Goal: Information Seeking & Learning: Learn about a topic

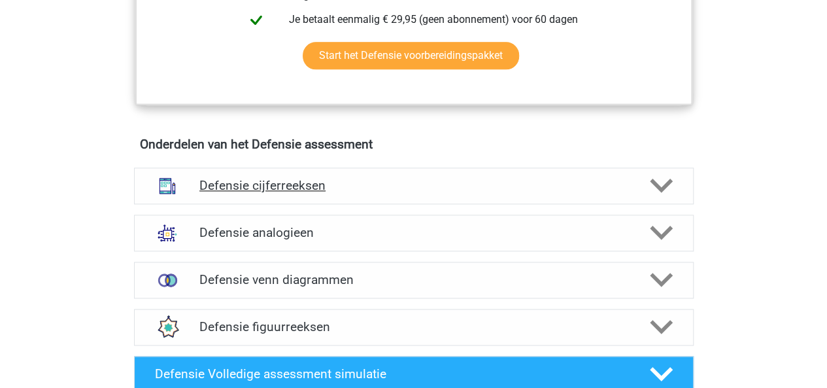
scroll to position [844, 0]
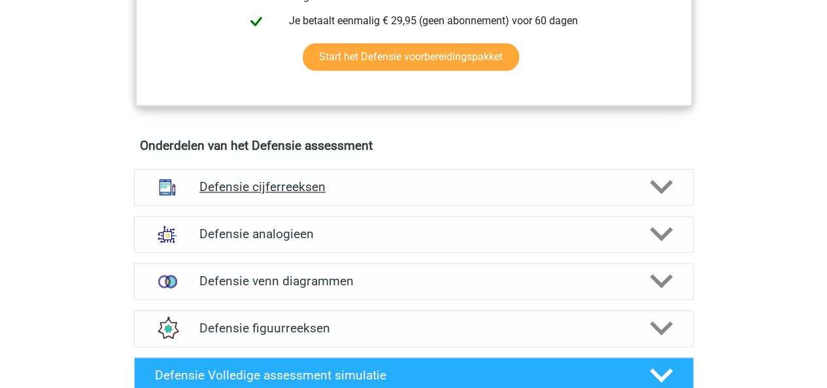
click at [273, 192] on h4 "Defensie cijferreeksen" at bounding box center [413, 186] width 428 height 15
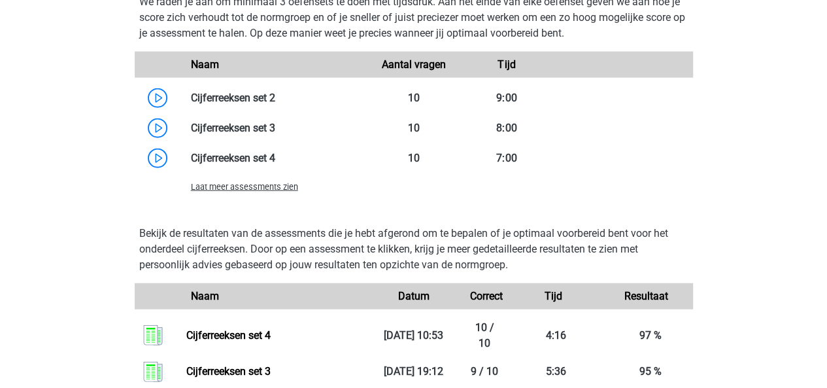
scroll to position [1491, 0]
click at [216, 181] on span "Laat meer assessments zien" at bounding box center [244, 186] width 107 height 10
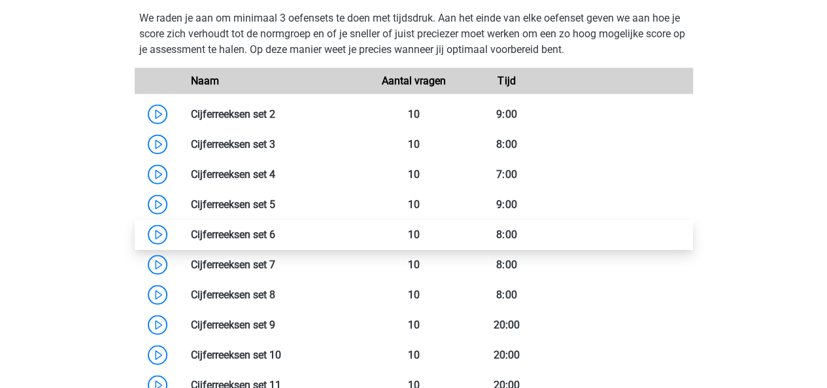
scroll to position [1473, 0]
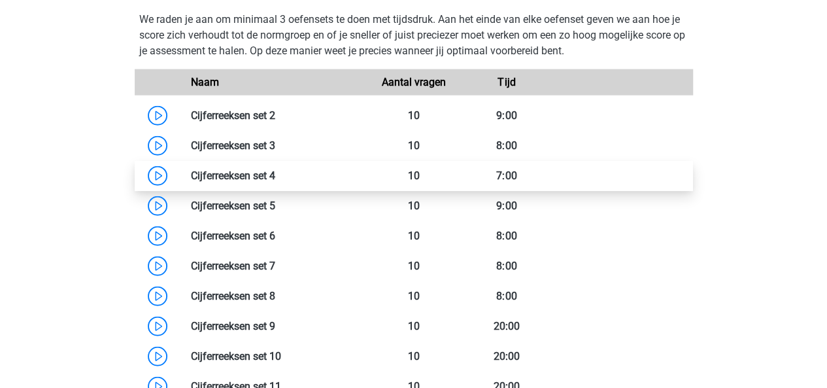
click at [275, 182] on link at bounding box center [275, 175] width 0 height 12
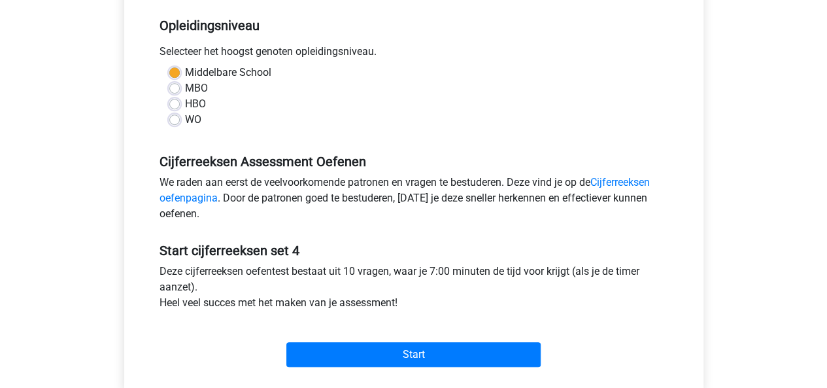
scroll to position [269, 0]
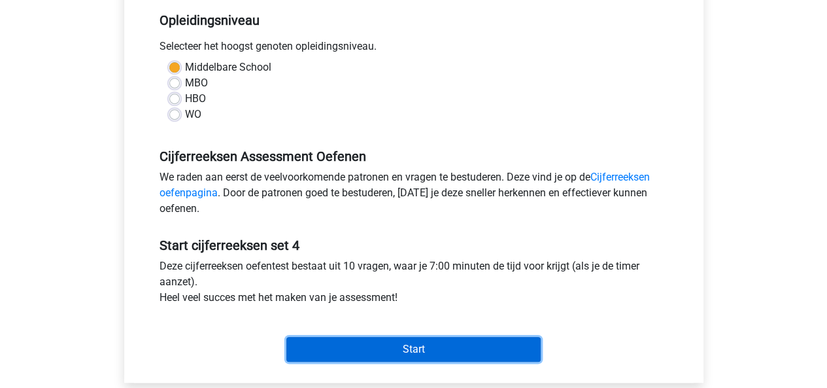
click at [384, 352] on input "Start" at bounding box center [413, 349] width 254 height 25
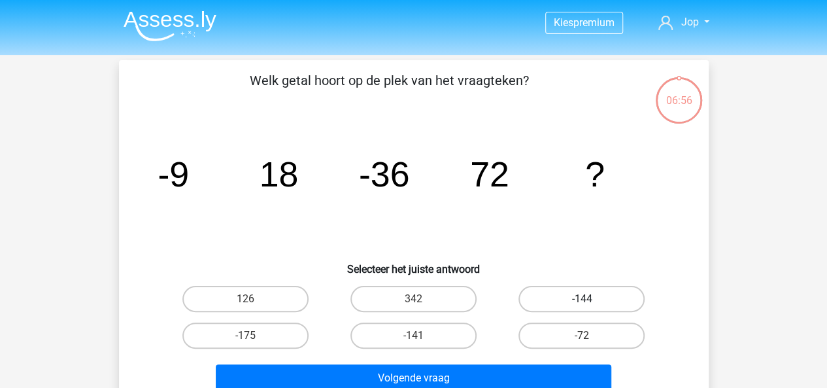
click at [564, 307] on label "-144" at bounding box center [581, 299] width 126 height 26
click at [582, 307] on input "-144" at bounding box center [586, 303] width 8 height 8
radio input "true"
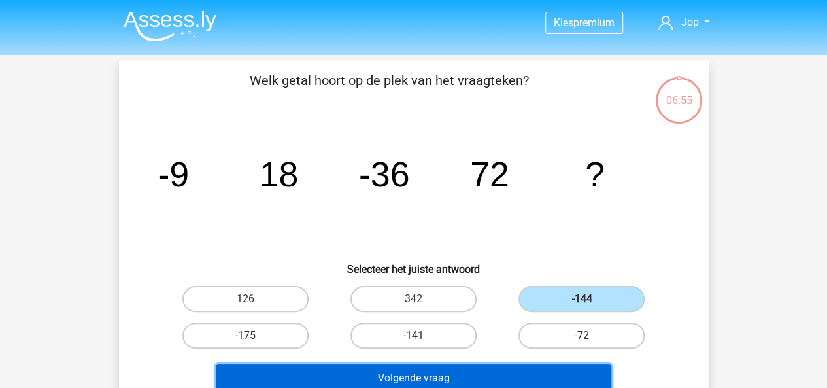
click at [530, 369] on button "Volgende vraag" at bounding box center [414, 377] width 396 height 27
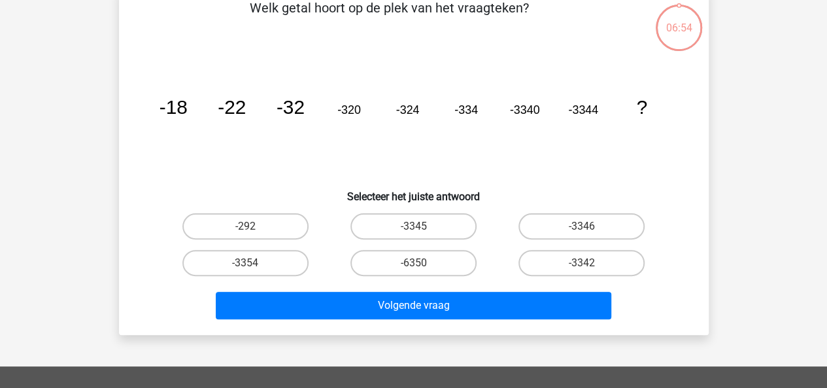
scroll to position [73, 0]
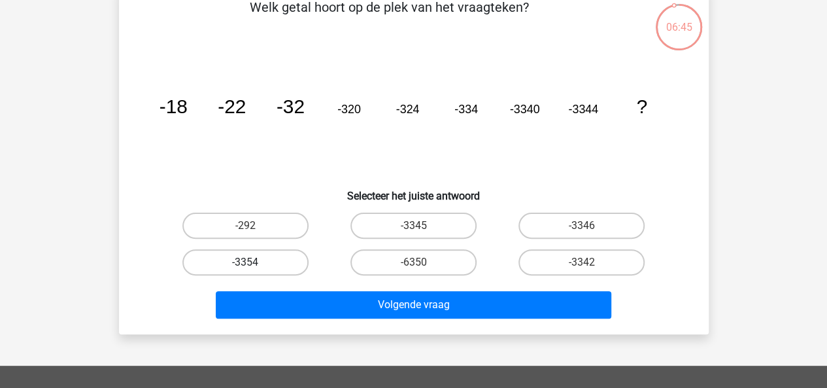
click at [269, 261] on label "-3354" at bounding box center [245, 262] width 126 height 26
click at [254, 262] on input "-3354" at bounding box center [249, 266] width 8 height 8
radio input "true"
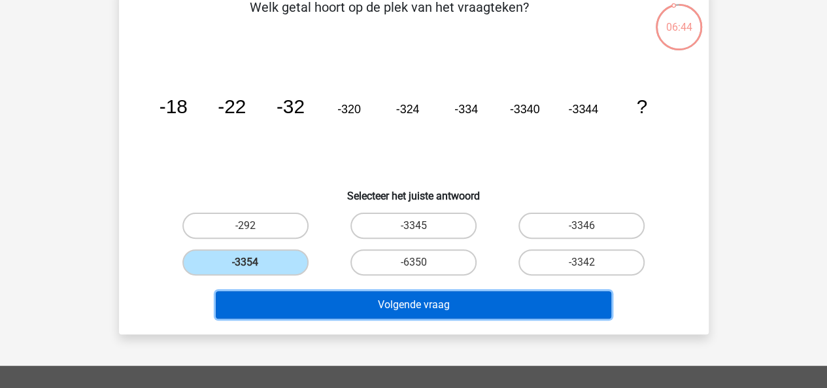
click at [310, 294] on button "Volgende vraag" at bounding box center [414, 304] width 396 height 27
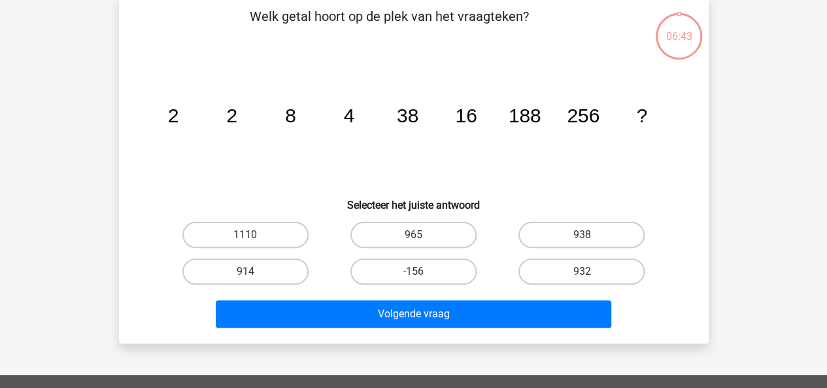
scroll to position [60, 0]
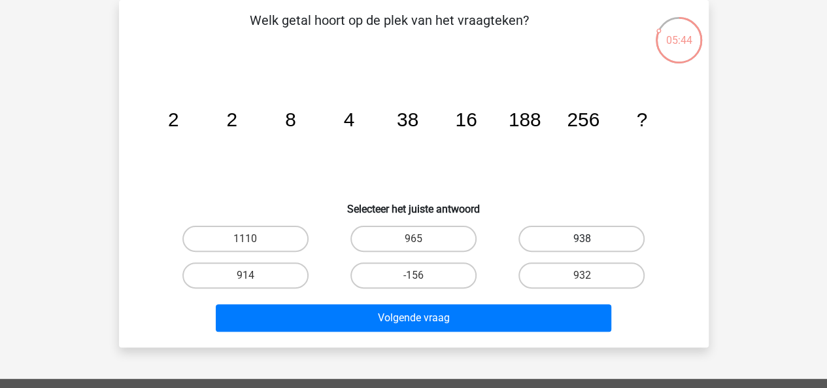
click at [571, 238] on label "938" at bounding box center [581, 239] width 126 height 26
click at [582, 239] on input "938" at bounding box center [586, 243] width 8 height 8
radio input "true"
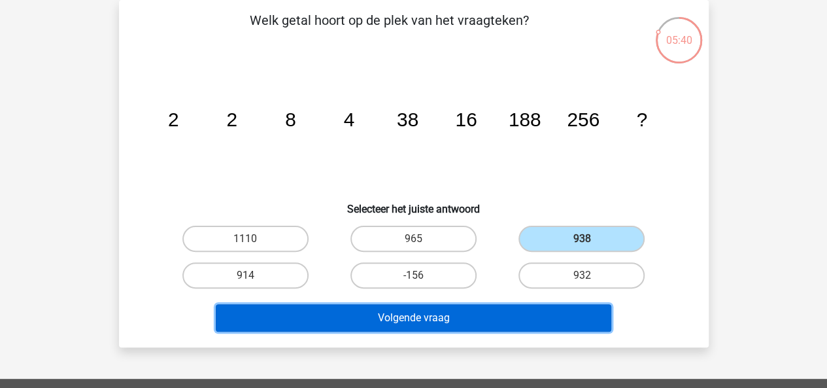
click at [471, 324] on button "Volgende vraag" at bounding box center [414, 317] width 396 height 27
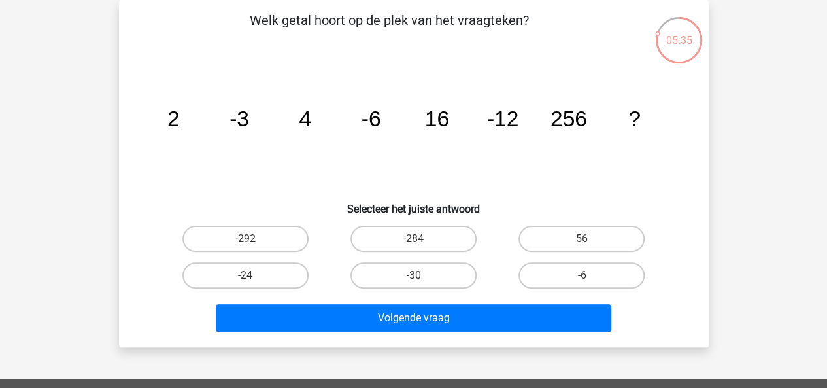
click at [281, 290] on div "-24" at bounding box center [245, 275] width 168 height 37
click at [273, 278] on label "-24" at bounding box center [245, 275] width 126 height 26
click at [254, 278] on input "-24" at bounding box center [249, 279] width 8 height 8
radio input "true"
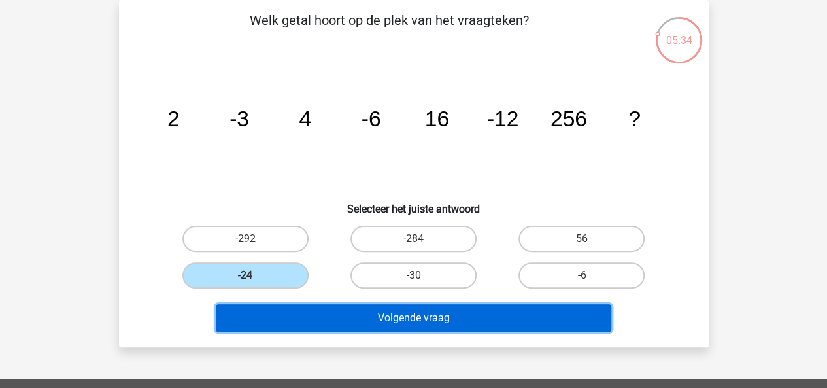
click at [322, 312] on button "Volgende vraag" at bounding box center [414, 317] width 396 height 27
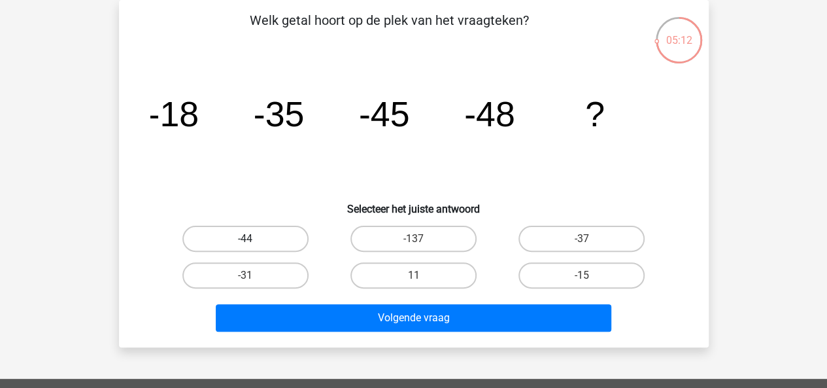
click at [224, 239] on label "-44" at bounding box center [245, 239] width 126 height 26
click at [245, 239] on input "-44" at bounding box center [249, 243] width 8 height 8
radio input "true"
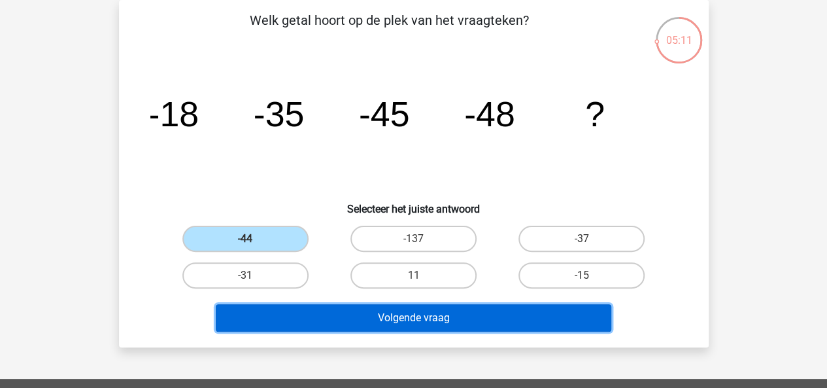
click at [306, 309] on button "Volgende vraag" at bounding box center [414, 317] width 396 height 27
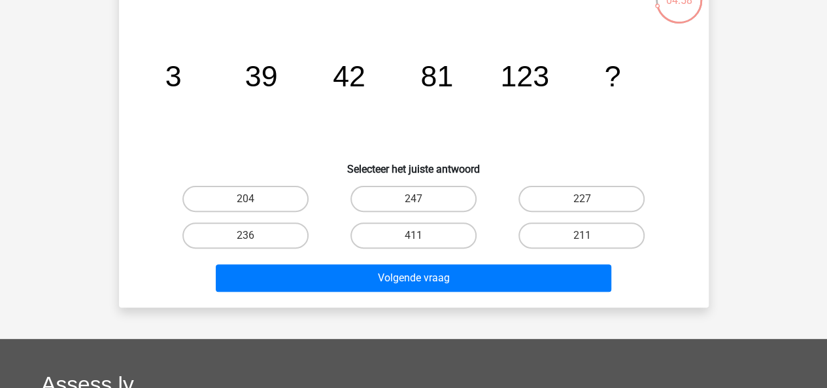
scroll to position [93, 0]
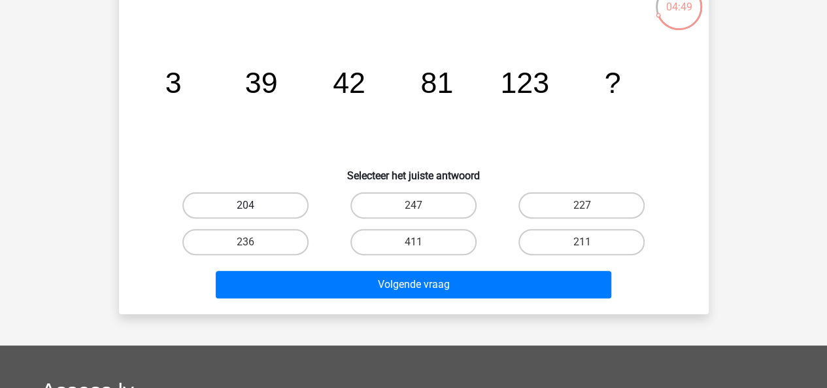
click at [241, 217] on label "204" at bounding box center [245, 205] width 126 height 26
click at [245, 214] on input "204" at bounding box center [249, 209] width 8 height 8
radio input "true"
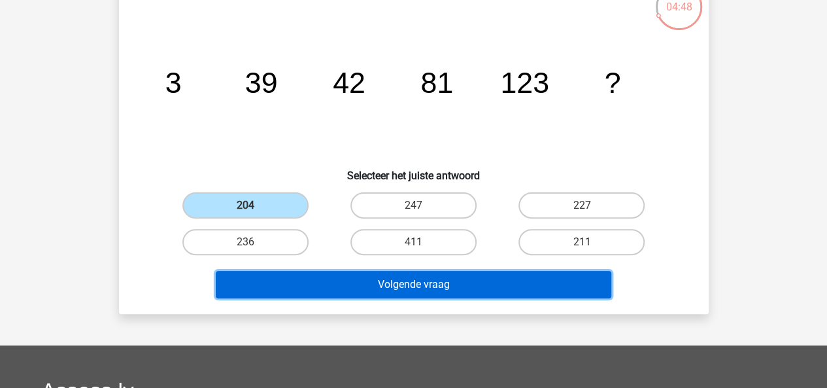
click at [345, 292] on button "Volgende vraag" at bounding box center [414, 284] width 396 height 27
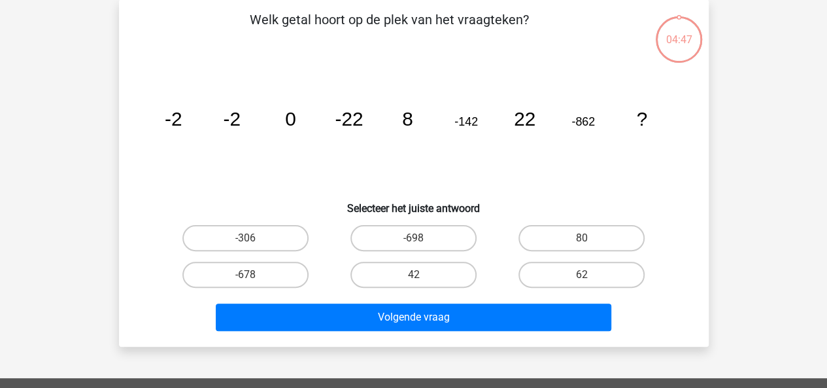
scroll to position [60, 0]
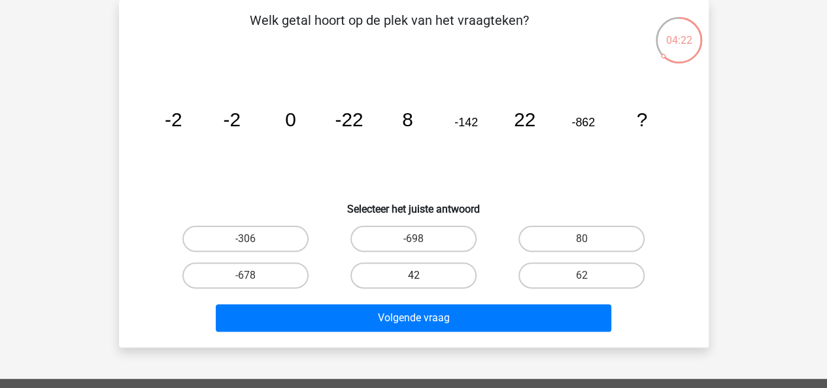
click at [387, 271] on label "42" at bounding box center [413, 275] width 126 height 26
click at [413, 275] on input "42" at bounding box center [417, 279] width 8 height 8
radio input "true"
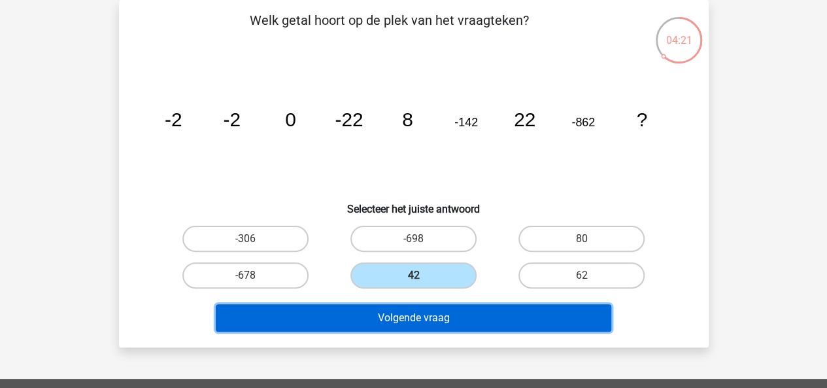
click at [401, 319] on button "Volgende vraag" at bounding box center [414, 317] width 396 height 27
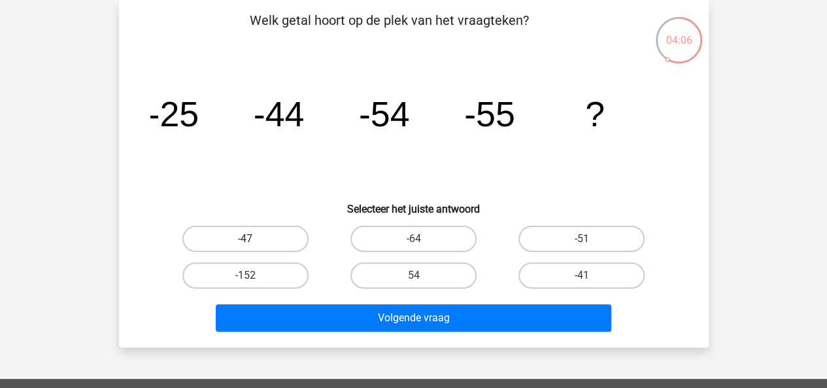
click at [225, 235] on label "-47" at bounding box center [245, 239] width 126 height 26
click at [245, 239] on input "-47" at bounding box center [249, 243] width 8 height 8
radio input "true"
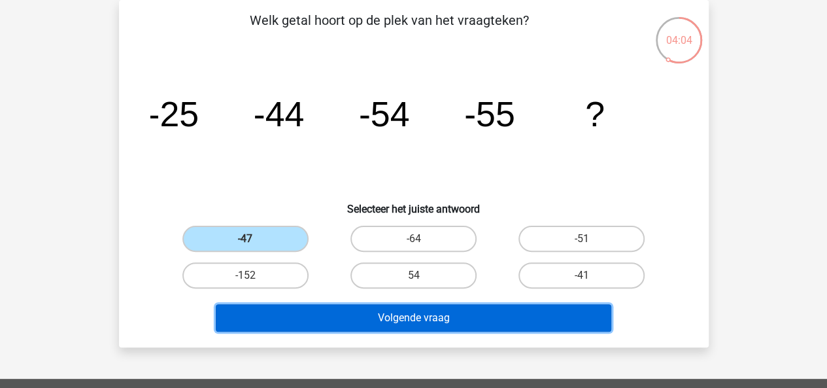
click at [322, 312] on button "Volgende vraag" at bounding box center [414, 317] width 396 height 27
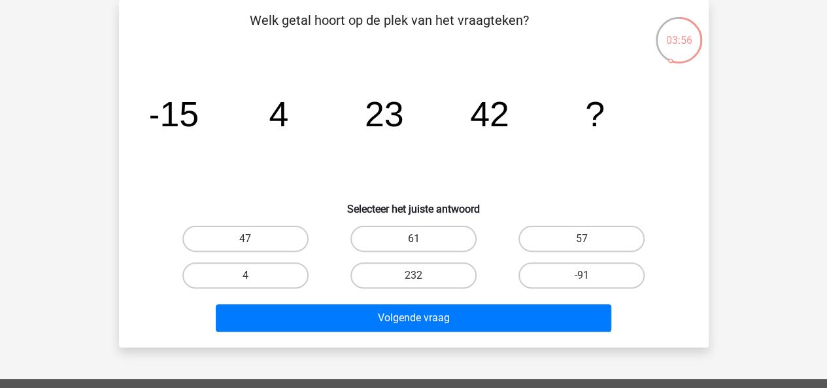
click at [382, 246] on label "61" at bounding box center [413, 239] width 126 height 26
click at [413, 246] on input "61" at bounding box center [417, 243] width 8 height 8
radio input "true"
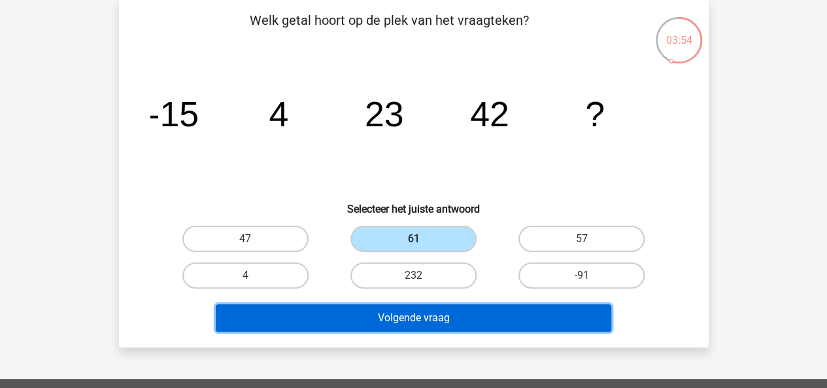
click at [362, 316] on button "Volgende vraag" at bounding box center [414, 317] width 396 height 27
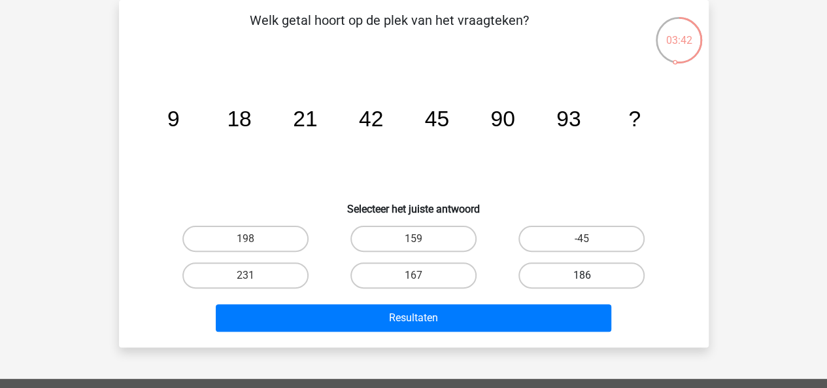
click at [553, 275] on label "186" at bounding box center [581, 275] width 126 height 26
click at [582, 275] on input "186" at bounding box center [586, 279] width 8 height 8
radio input "true"
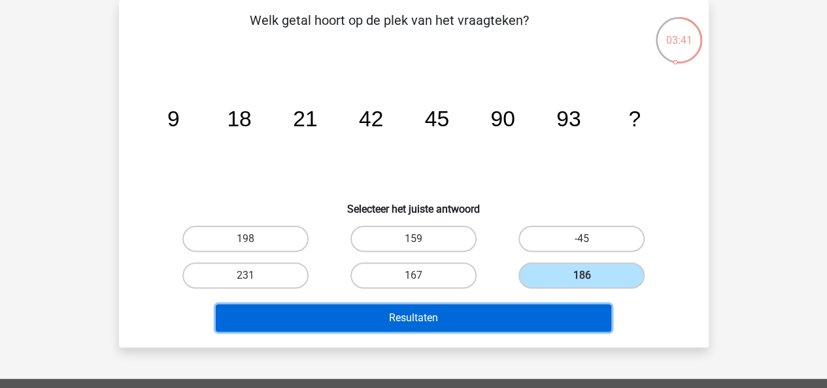
click at [511, 312] on button "Resultaten" at bounding box center [414, 317] width 396 height 27
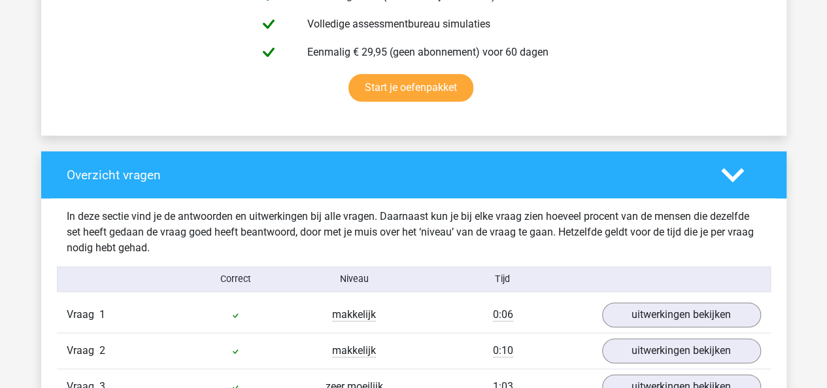
scroll to position [828, 0]
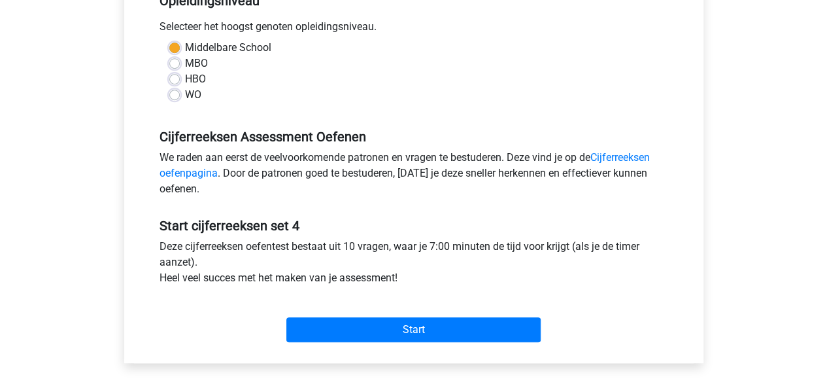
scroll to position [286, 0]
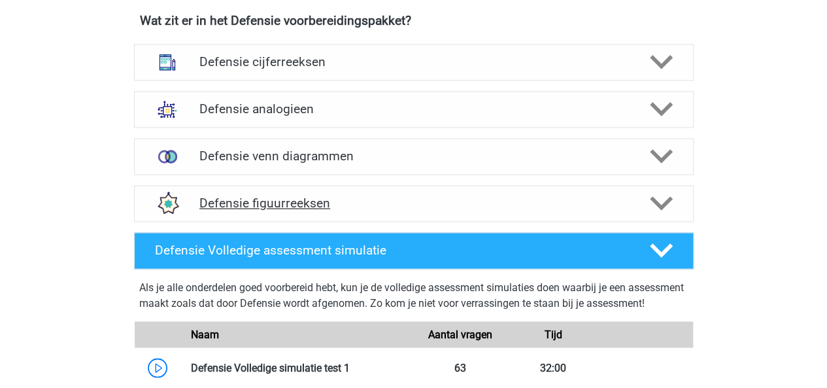
scroll to position [974, 0]
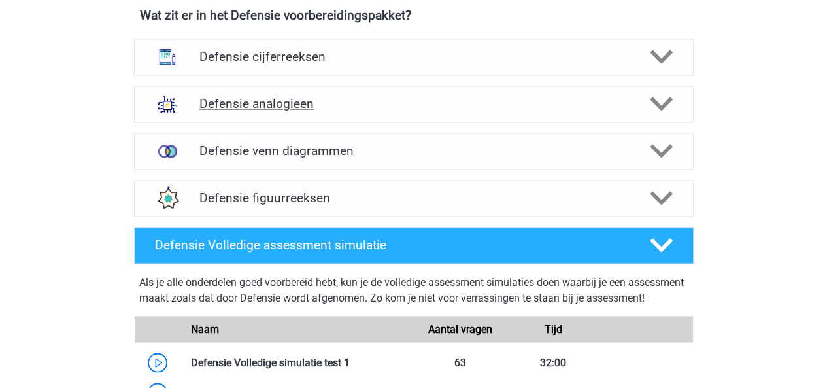
click at [304, 109] on div "Defensie analogieen" at bounding box center [414, 104] width 560 height 37
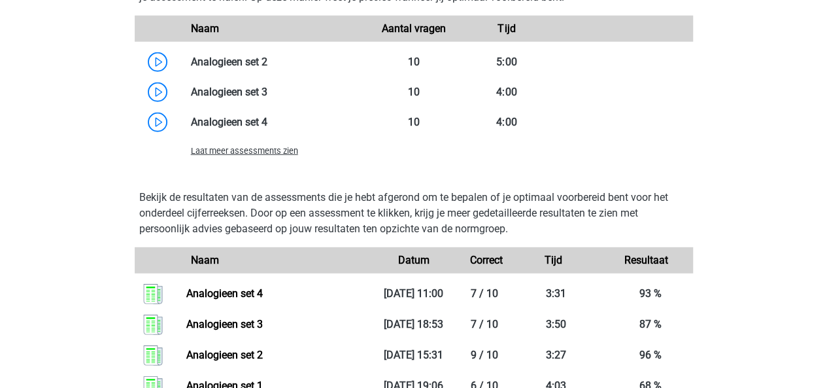
scroll to position [1700, 0]
click at [246, 147] on span "Laat meer assessments zien" at bounding box center [244, 150] width 107 height 10
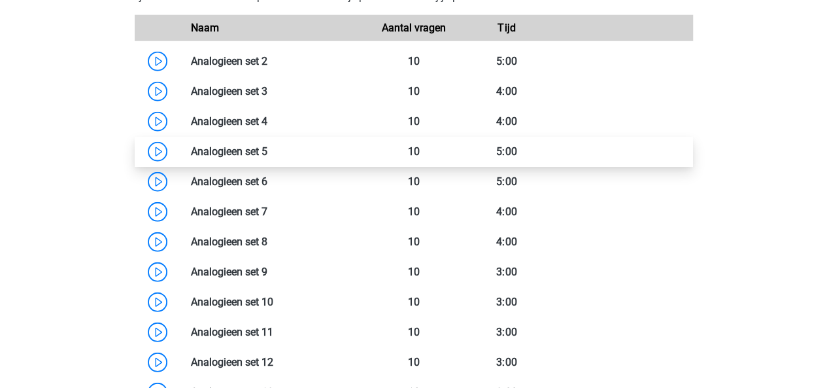
click at [267, 150] on link at bounding box center [267, 151] width 0 height 12
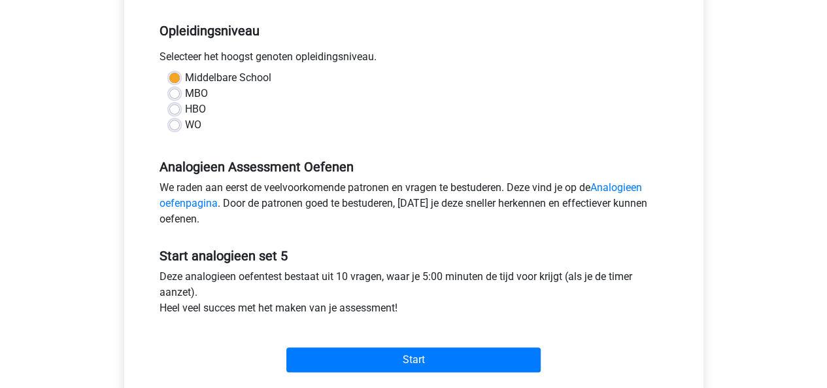
scroll to position [299, 0]
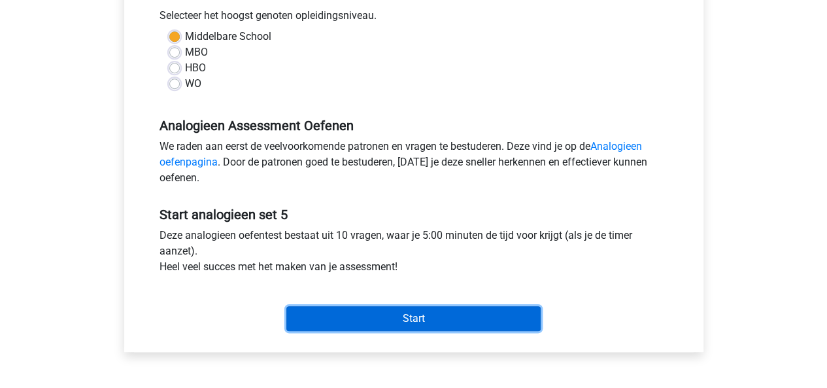
click at [416, 328] on input "Start" at bounding box center [413, 318] width 254 height 25
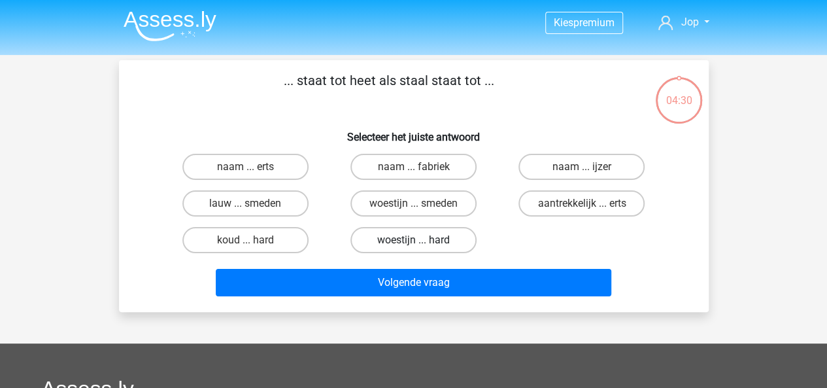
click at [394, 245] on label "woestijn ... hard" at bounding box center [413, 240] width 126 height 26
click at [413, 245] on input "woestijn ... hard" at bounding box center [417, 244] width 8 height 8
radio input "true"
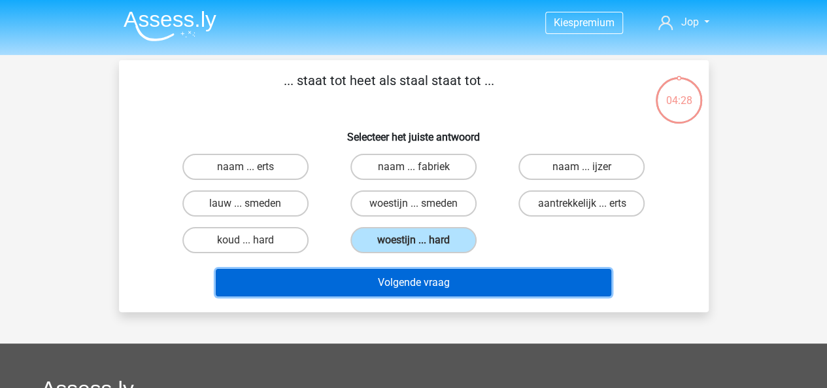
click at [396, 284] on button "Volgende vraag" at bounding box center [414, 282] width 396 height 27
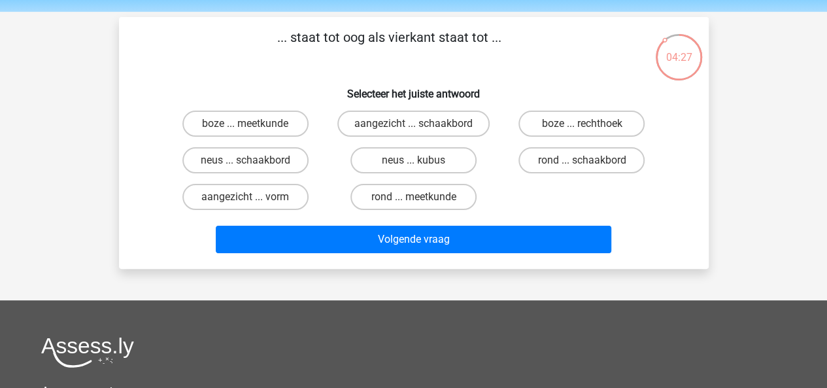
scroll to position [42, 0]
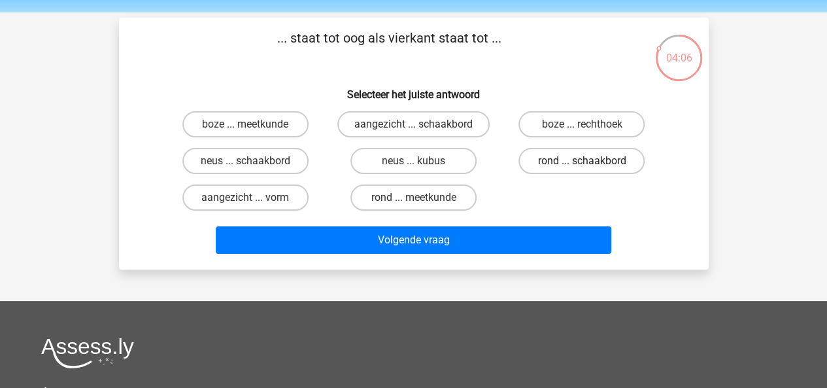
click at [549, 152] on label "rond ... schaakbord" at bounding box center [581, 161] width 126 height 26
click at [582, 161] on input "rond ... schaakbord" at bounding box center [586, 165] width 8 height 8
radio input "true"
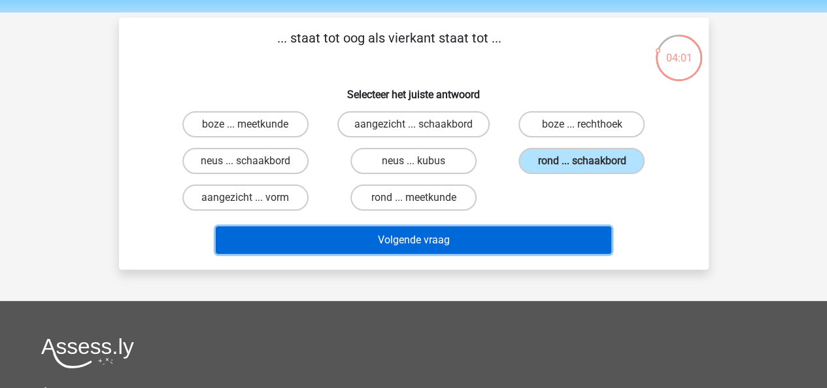
click at [408, 249] on button "Volgende vraag" at bounding box center [414, 239] width 396 height 27
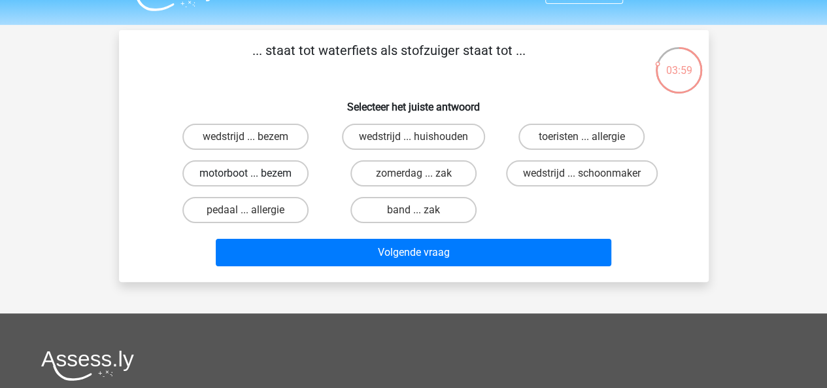
scroll to position [28, 0]
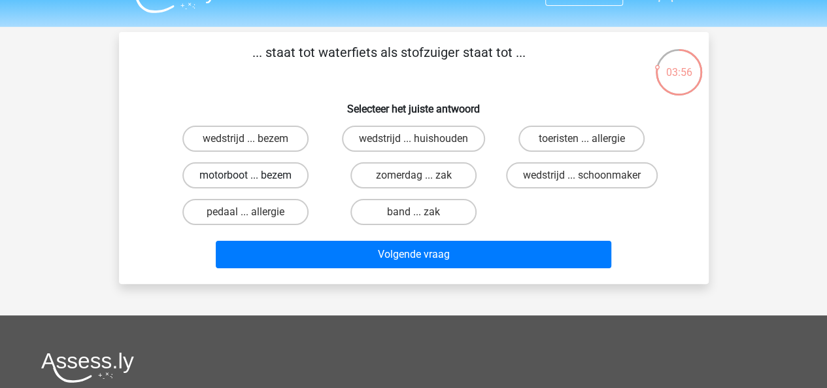
click at [237, 178] on label "motorboot ... bezem" at bounding box center [245, 175] width 126 height 26
click at [245, 178] on input "motorboot ... bezem" at bounding box center [249, 179] width 8 height 8
radio input "true"
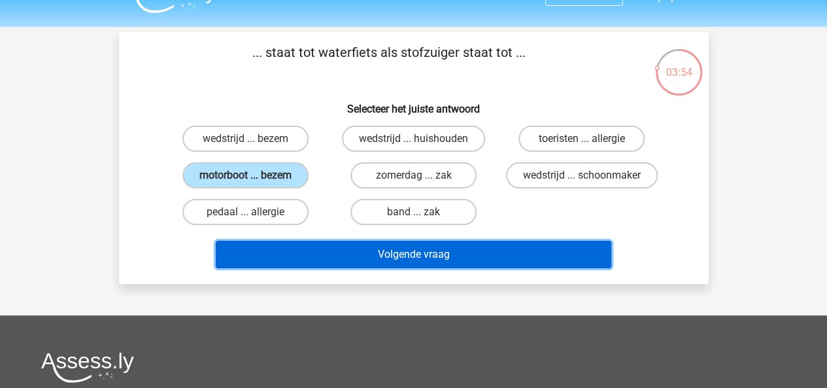
click at [335, 249] on button "Volgende vraag" at bounding box center [414, 254] width 396 height 27
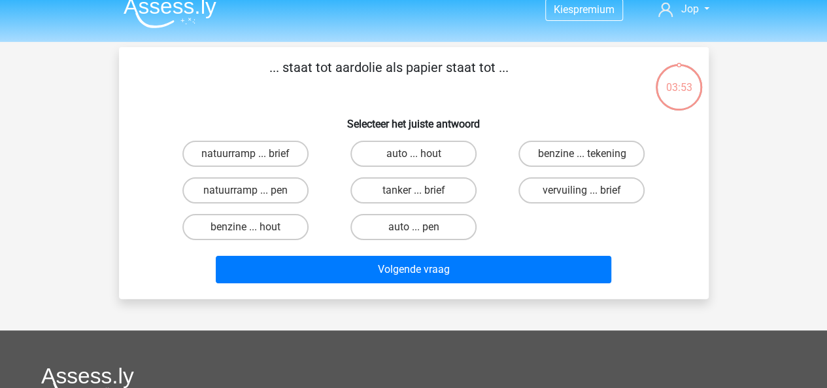
scroll to position [10, 0]
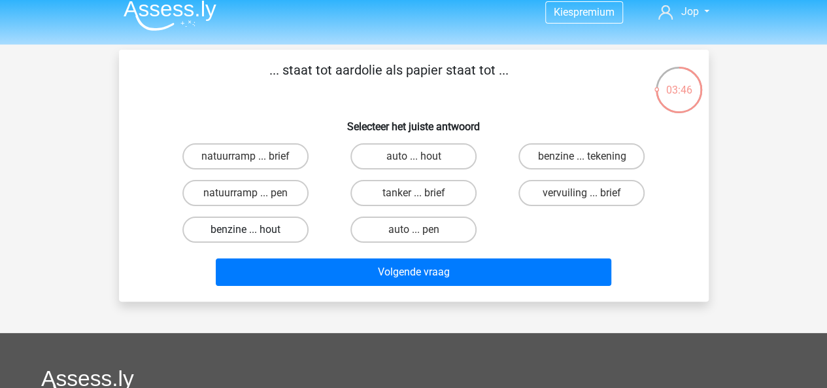
click at [267, 227] on label "benzine ... hout" at bounding box center [245, 229] width 126 height 26
click at [254, 229] on input "benzine ... hout" at bounding box center [249, 233] width 8 height 8
radio input "true"
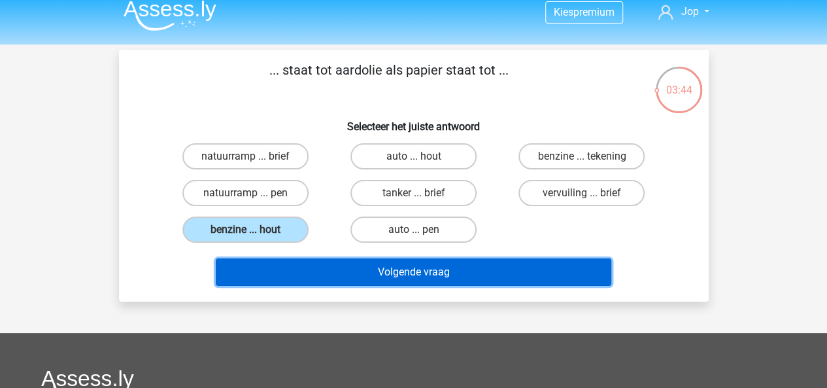
click at [345, 268] on button "Volgende vraag" at bounding box center [414, 271] width 396 height 27
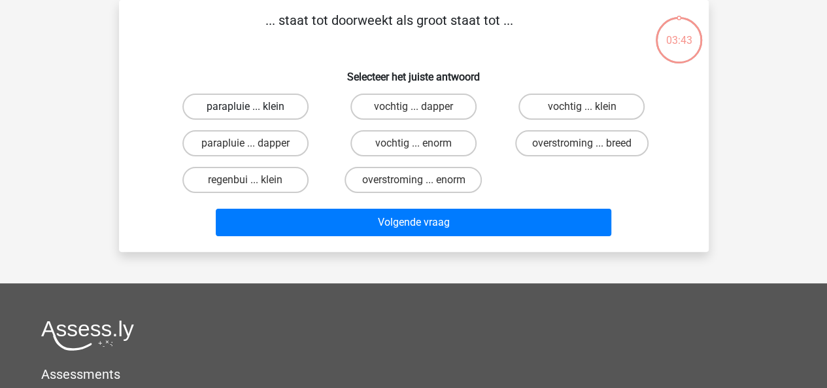
scroll to position [0, 0]
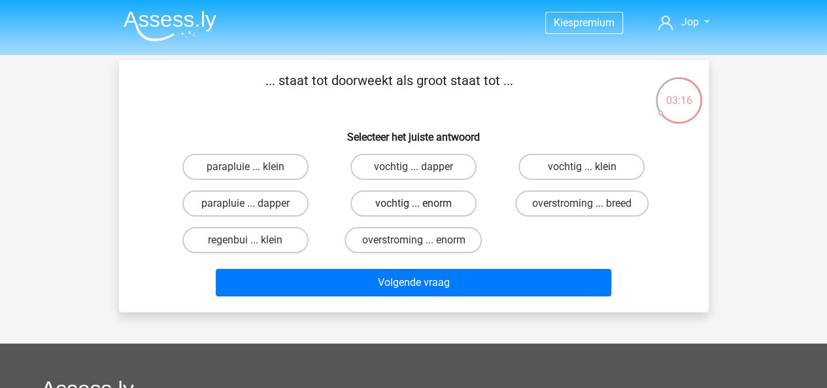
click at [399, 203] on label "vochtig ... enorm" at bounding box center [413, 203] width 126 height 26
click at [413, 203] on input "vochtig ... enorm" at bounding box center [417, 207] width 8 height 8
radio input "true"
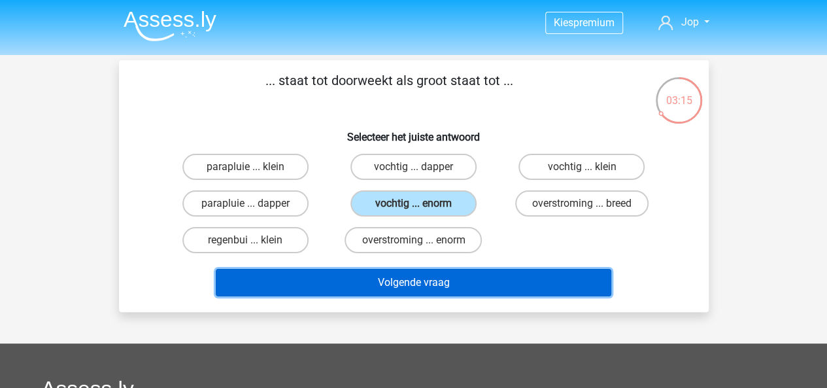
click at [405, 284] on button "Volgende vraag" at bounding box center [414, 282] width 396 height 27
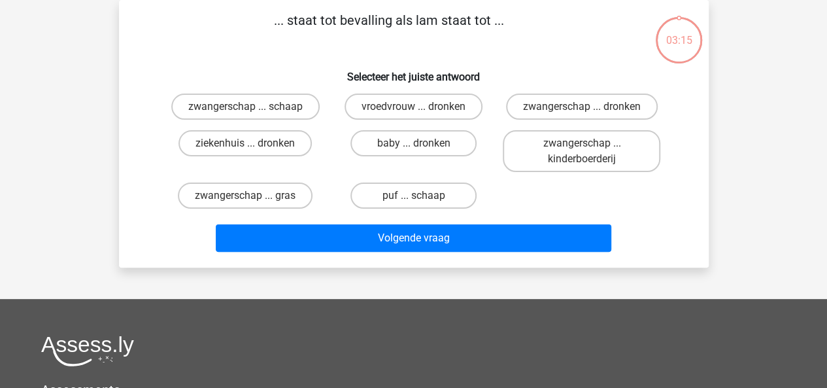
scroll to position [33, 0]
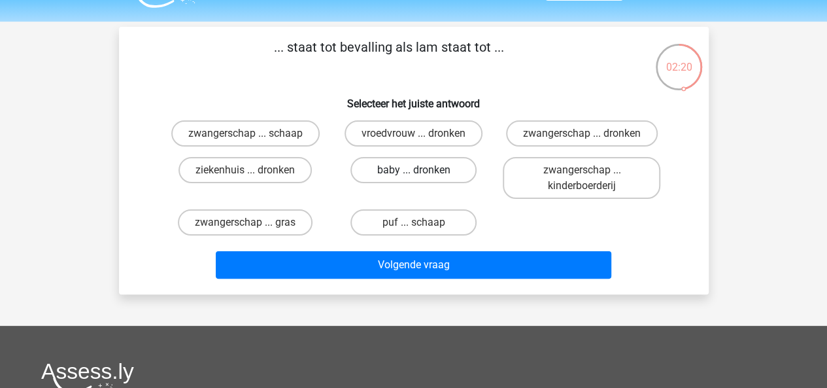
click at [439, 174] on label "baby ... dronken" at bounding box center [413, 170] width 126 height 26
click at [422, 174] on input "baby ... dronken" at bounding box center [417, 174] width 8 height 8
radio input "true"
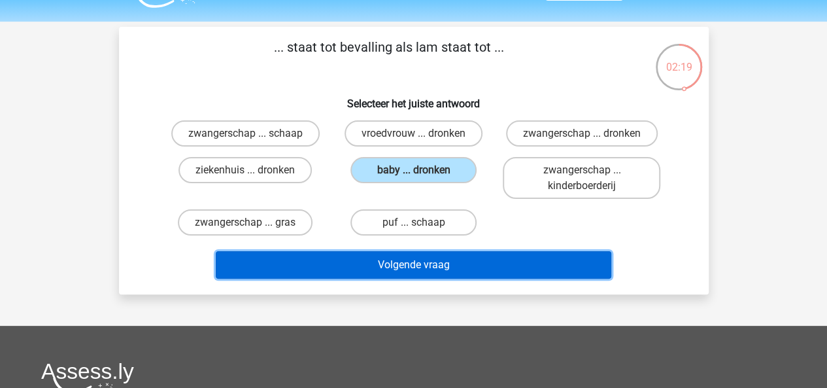
click at [445, 262] on button "Volgende vraag" at bounding box center [414, 264] width 396 height 27
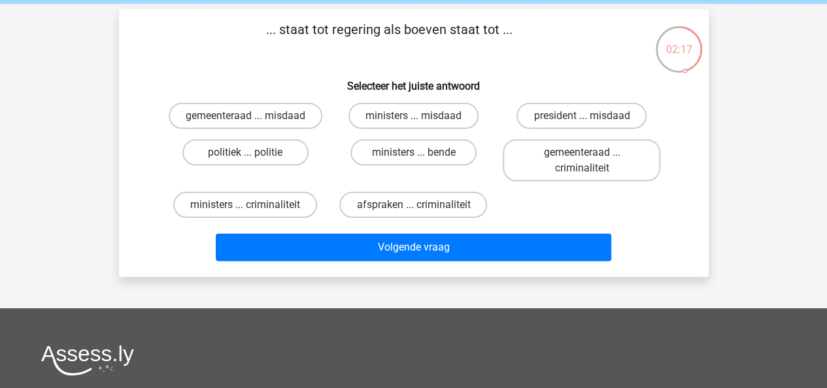
scroll to position [50, 0]
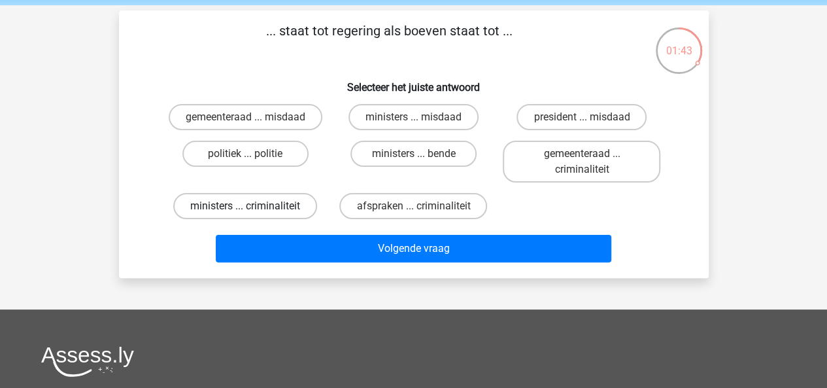
click at [260, 210] on label "ministers ... criminaliteit" at bounding box center [245, 206] width 144 height 26
click at [254, 210] on input "ministers ... criminaliteit" at bounding box center [249, 210] width 8 height 8
radio input "true"
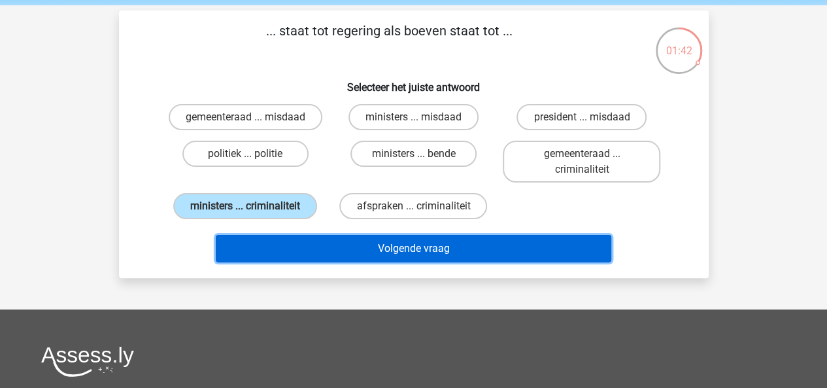
click at [312, 241] on button "Volgende vraag" at bounding box center [414, 248] width 396 height 27
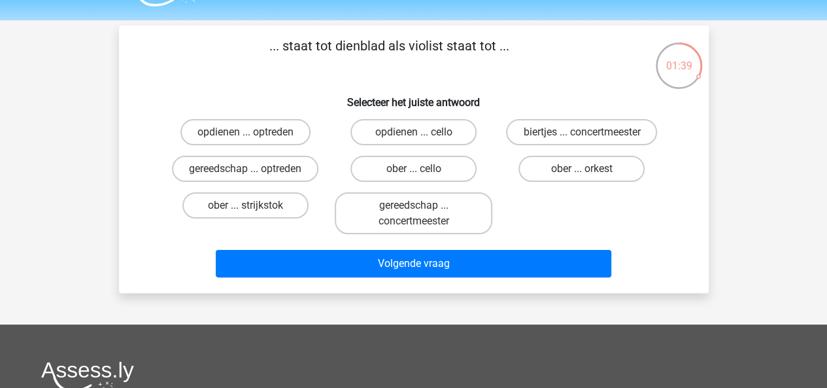
scroll to position [33, 0]
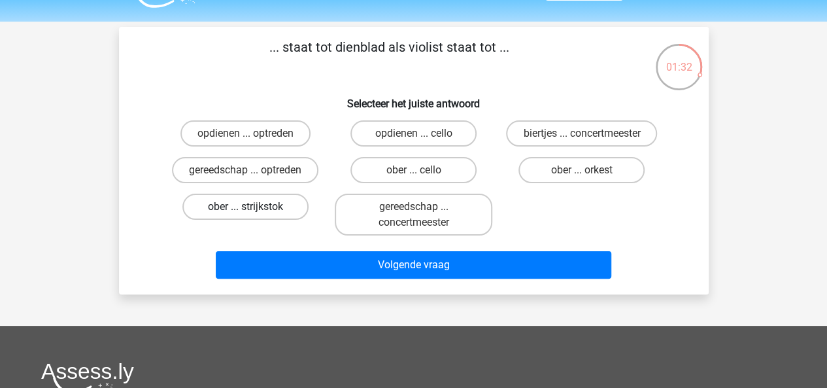
click at [243, 214] on label "ober ... strijkstok" at bounding box center [245, 207] width 126 height 26
click at [245, 214] on input "ober ... strijkstok" at bounding box center [249, 211] width 8 height 8
radio input "true"
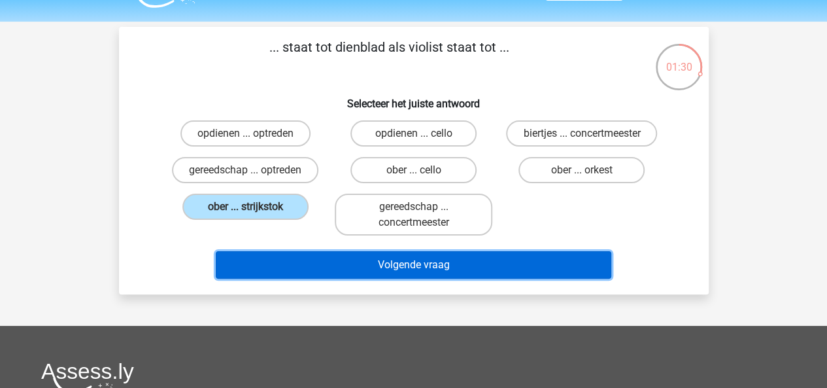
click at [371, 265] on button "Volgende vraag" at bounding box center [414, 264] width 396 height 27
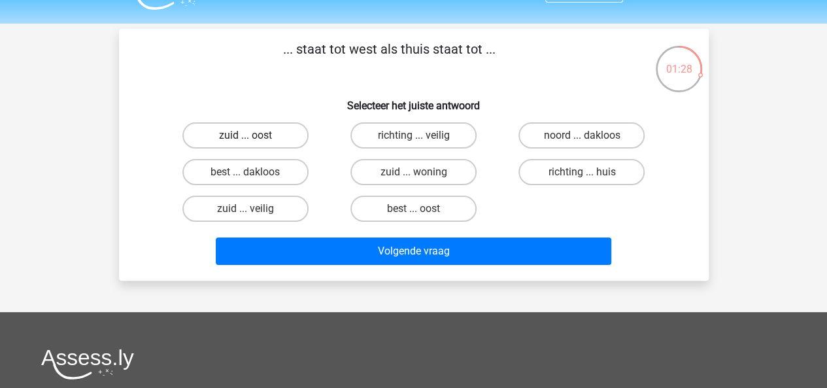
scroll to position [31, 0]
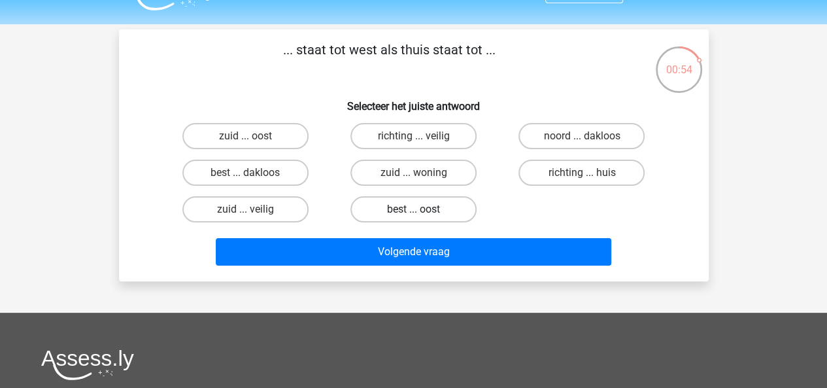
click at [400, 217] on label "best ... oost" at bounding box center [413, 209] width 126 height 26
click at [413, 217] on input "best ... oost" at bounding box center [417, 213] width 8 height 8
radio input "true"
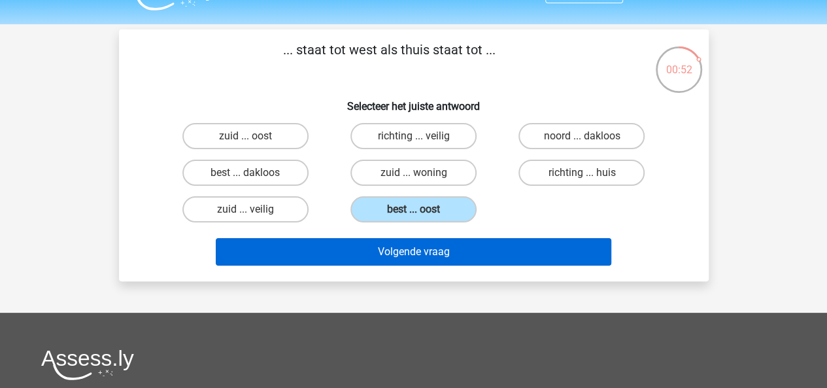
click at [396, 265] on div "Volgende vraag" at bounding box center [413, 254] width 505 height 33
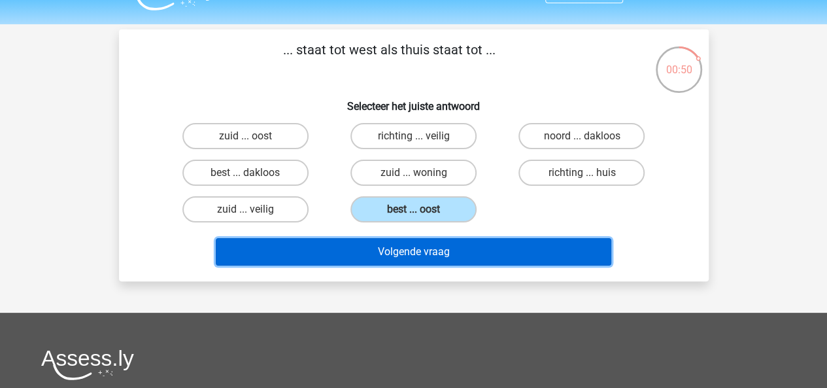
click at [396, 256] on button "Volgende vraag" at bounding box center [414, 251] width 396 height 27
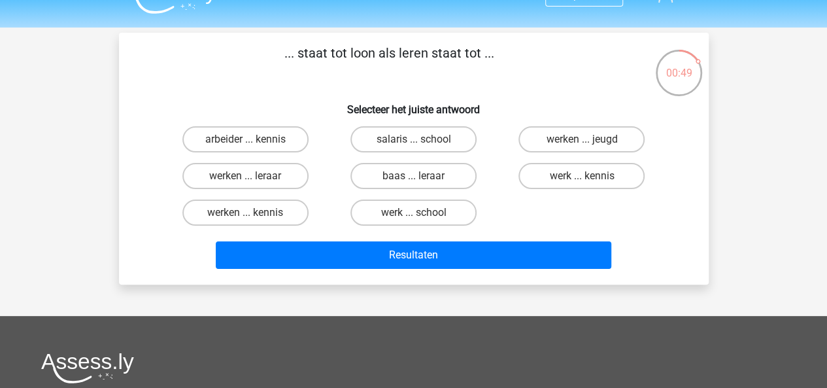
scroll to position [22, 0]
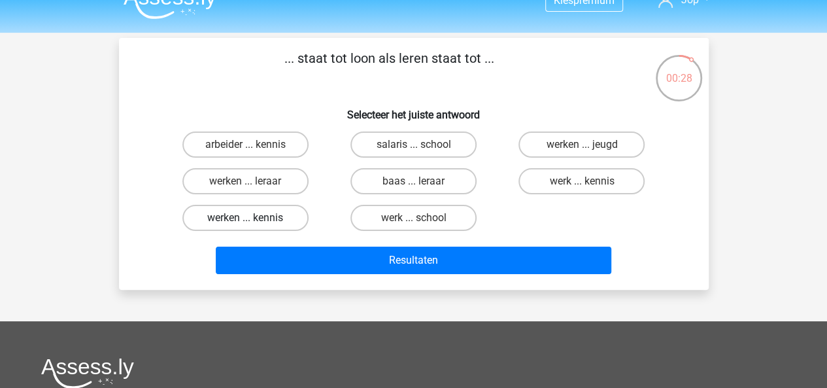
click at [273, 219] on label "werken ... kennis" at bounding box center [245, 218] width 126 height 26
click at [254, 219] on input "werken ... kennis" at bounding box center [249, 222] width 8 height 8
radio input "true"
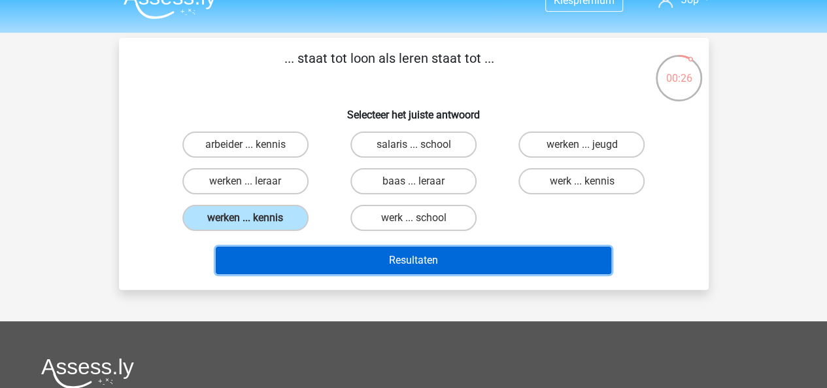
click at [371, 253] on button "Resultaten" at bounding box center [414, 259] width 396 height 27
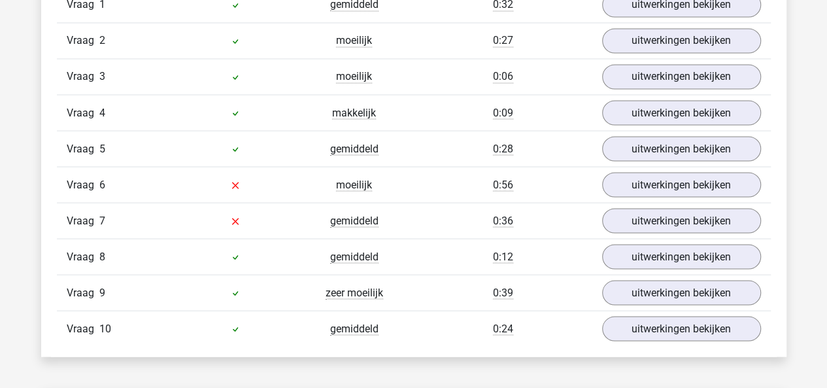
scroll to position [1139, 0]
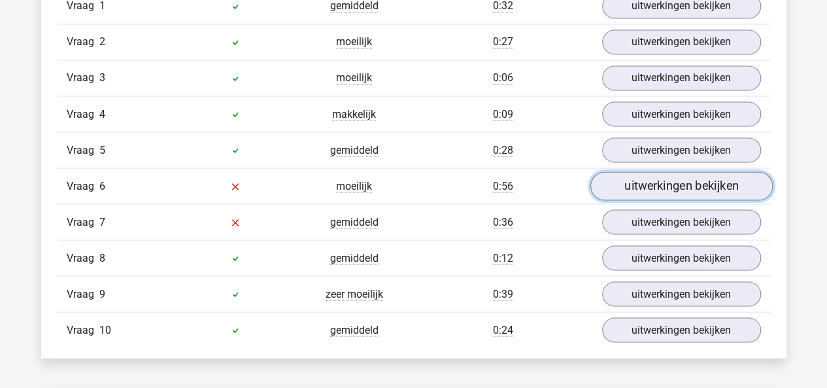
click at [628, 180] on link "uitwerkingen bekijken" at bounding box center [681, 186] width 182 height 29
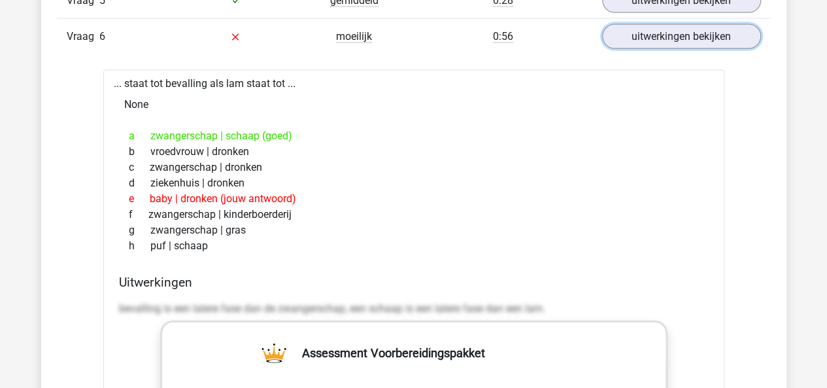
scroll to position [1289, 0]
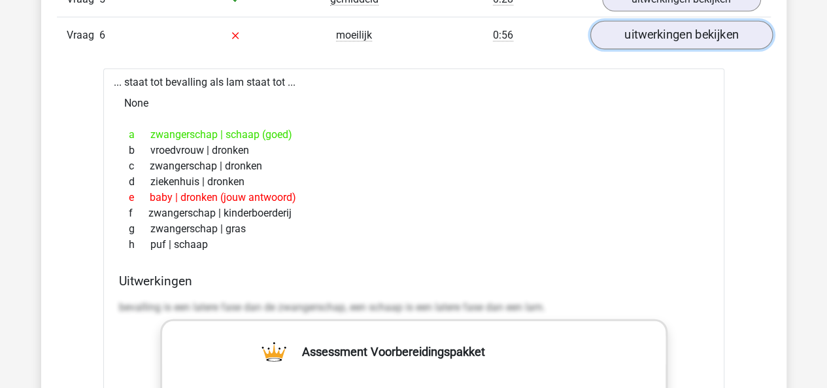
click at [649, 33] on link "uitwerkingen bekijken" at bounding box center [681, 36] width 182 height 29
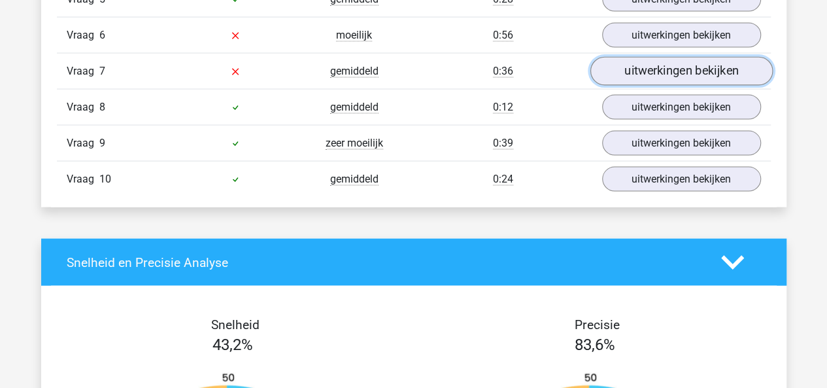
click at [656, 74] on link "uitwerkingen bekijken" at bounding box center [681, 72] width 182 height 29
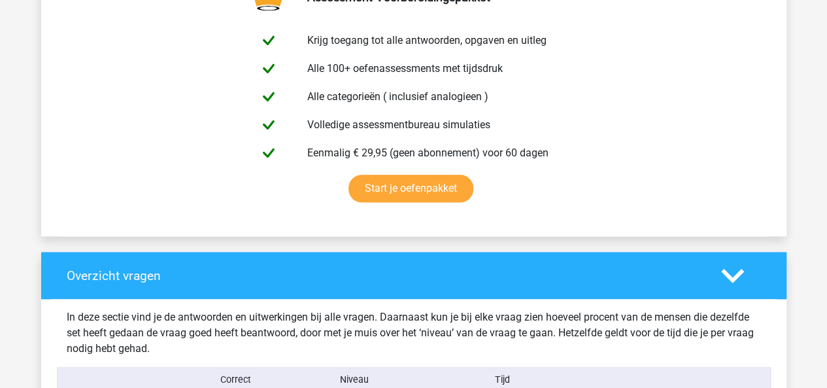
scroll to position [769, 0]
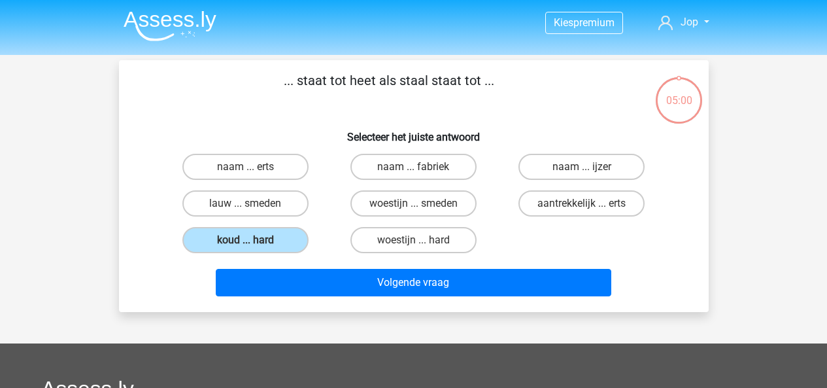
scroll to position [22, 0]
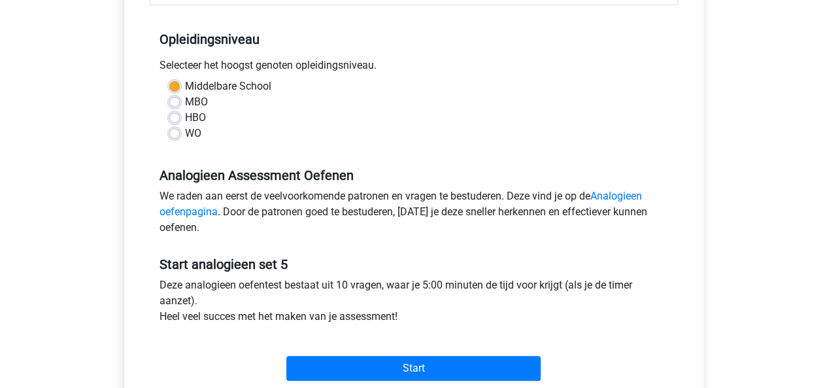
scroll to position [243, 0]
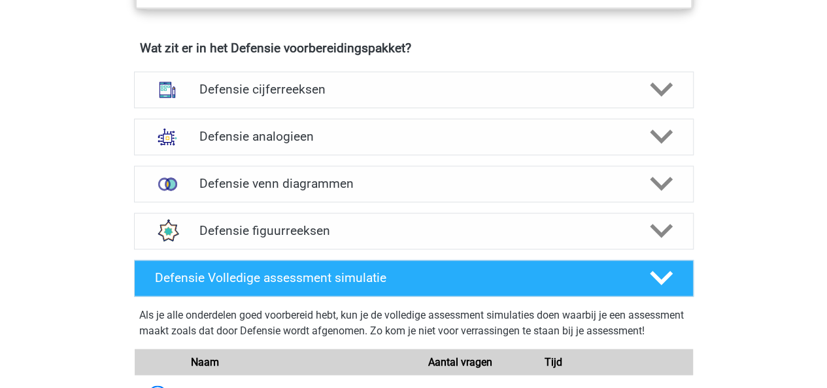
scroll to position [939, 0]
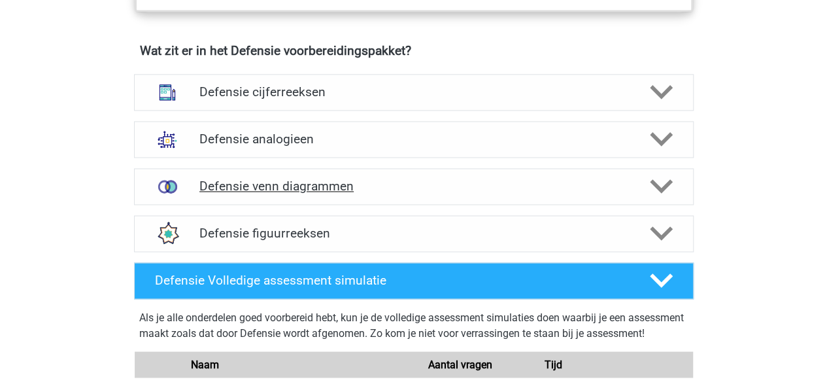
click at [328, 186] on h4 "Defensie venn diagrammen" at bounding box center [413, 185] width 428 height 15
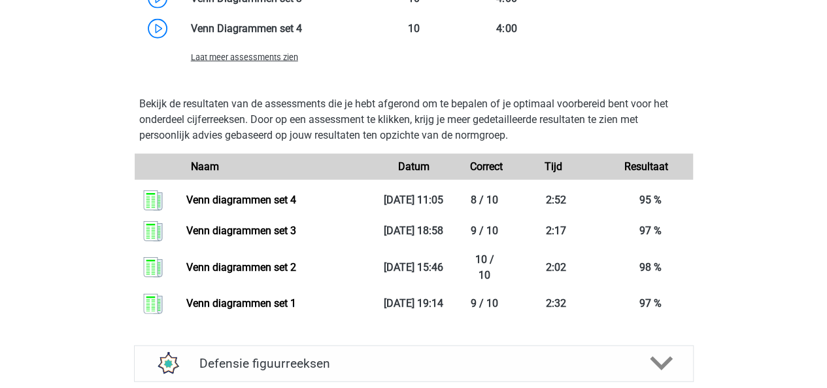
scroll to position [1511, 0]
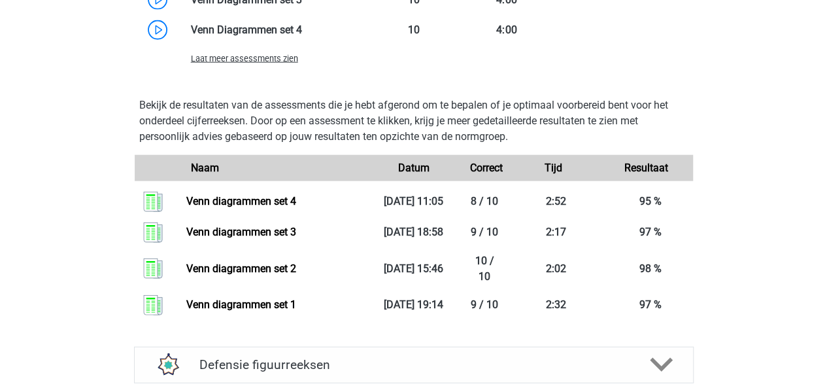
click at [222, 54] on span "Laat meer assessments zien" at bounding box center [244, 59] width 107 height 10
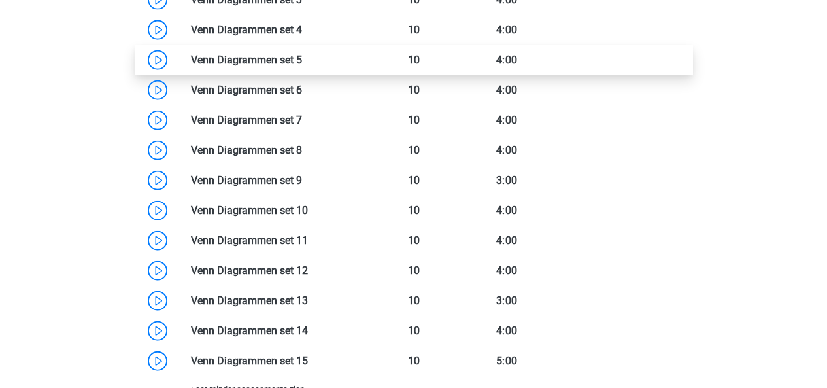
click at [302, 58] on link at bounding box center [302, 60] width 0 height 12
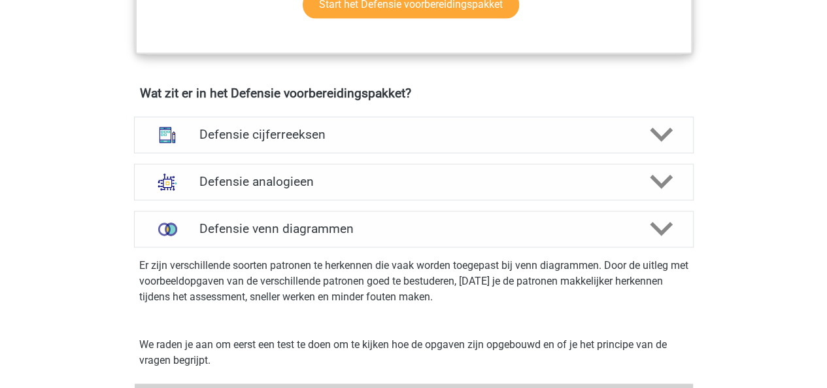
scroll to position [881, 0]
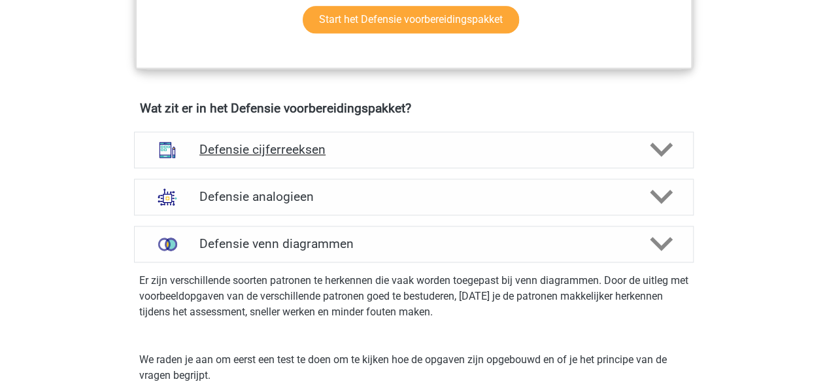
click at [349, 151] on h4 "Defensie cijferreeksen" at bounding box center [413, 149] width 428 height 15
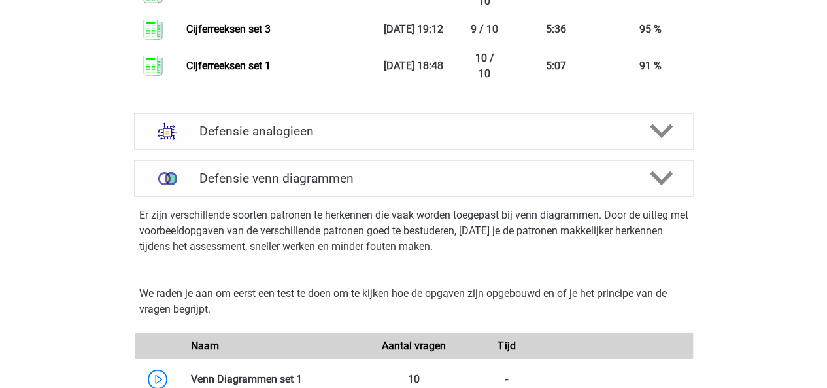
scroll to position [1848, 0]
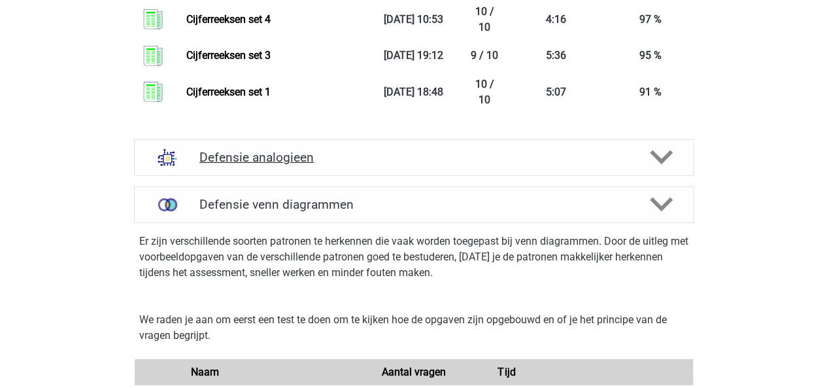
click at [401, 154] on h4 "Defensie analogieen" at bounding box center [413, 157] width 428 height 15
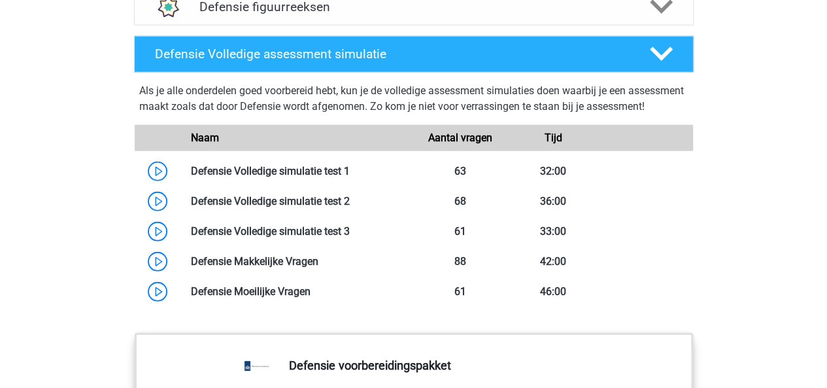
scroll to position [4100, 0]
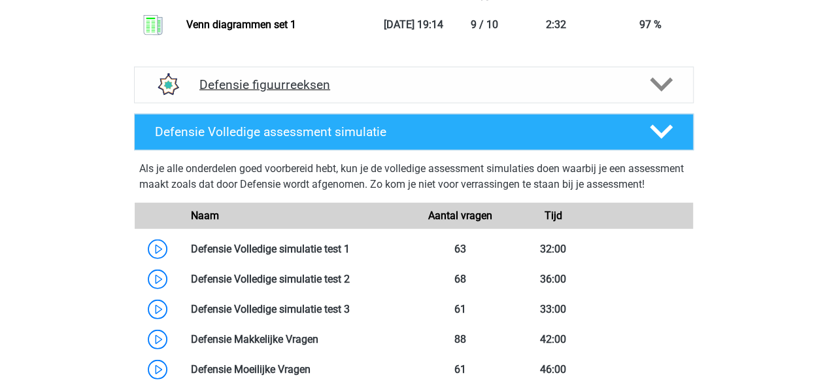
click at [375, 87] on h4 "Defensie figuurreeksen" at bounding box center [413, 84] width 428 height 15
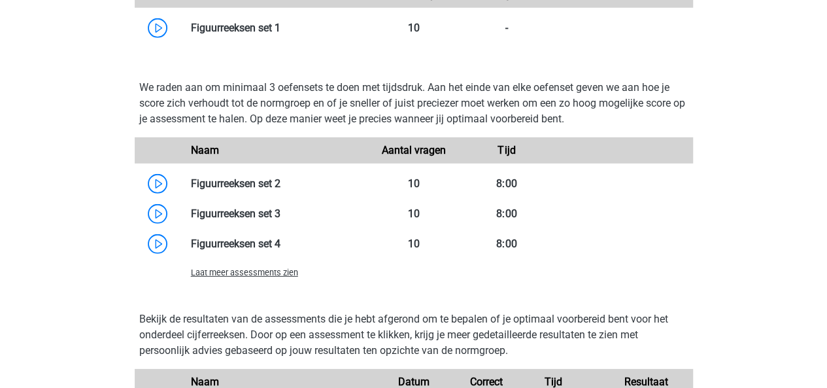
scroll to position [4373, 0]
click at [244, 268] on span "Laat meer assessments zien" at bounding box center [244, 273] width 107 height 10
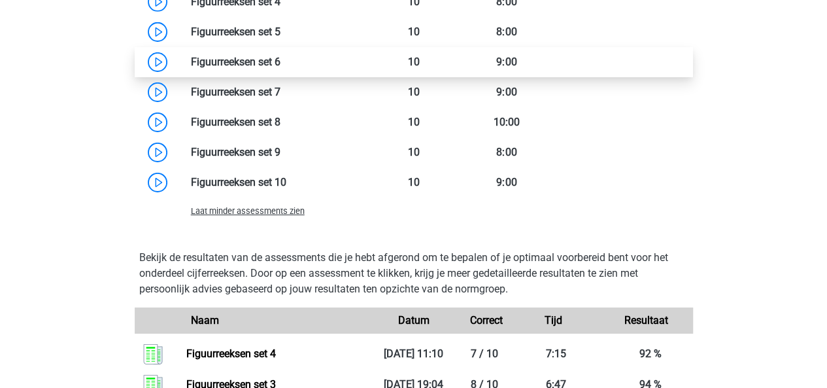
scroll to position [4616, 0]
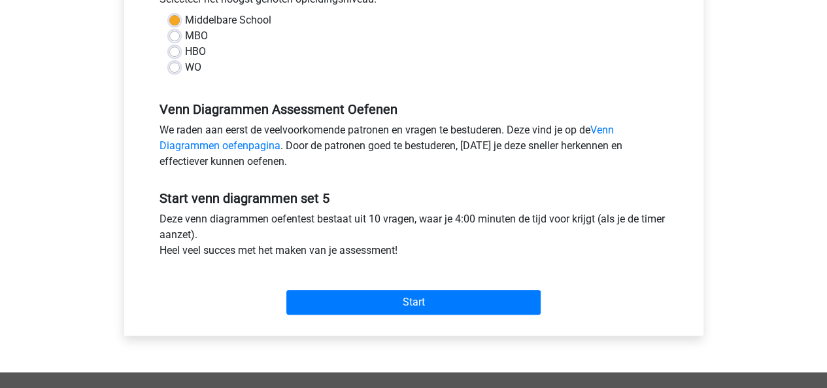
scroll to position [321, 0]
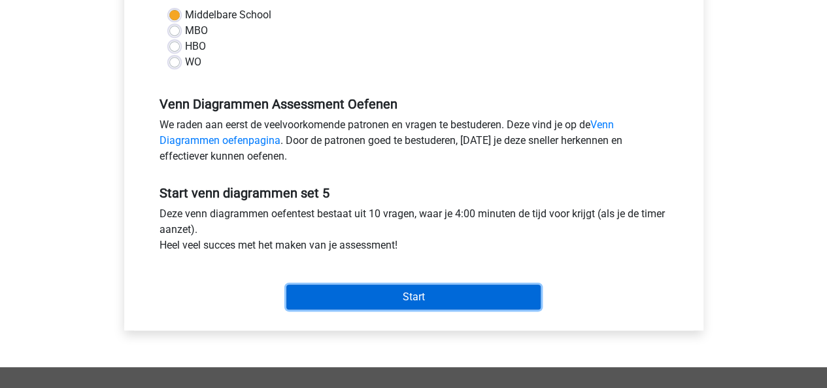
click at [394, 292] on input "Start" at bounding box center [413, 296] width 254 height 25
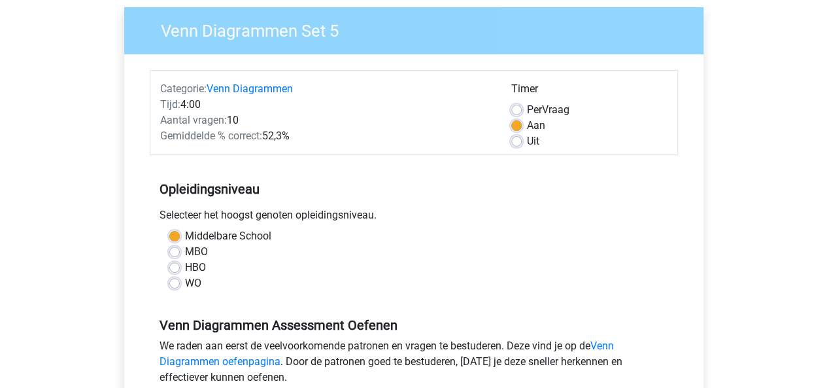
scroll to position [93, 0]
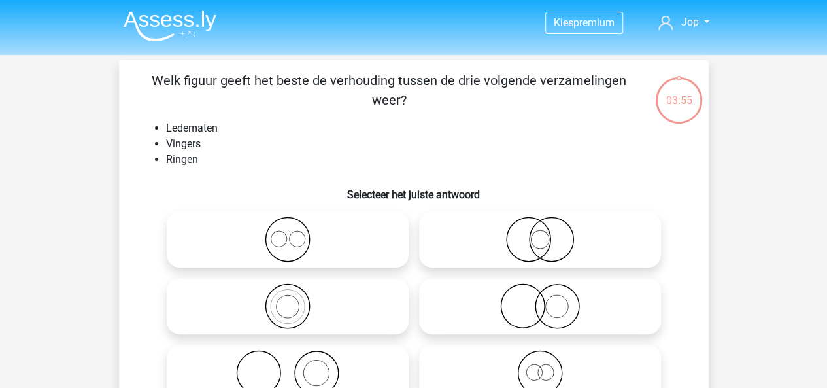
scroll to position [41, 0]
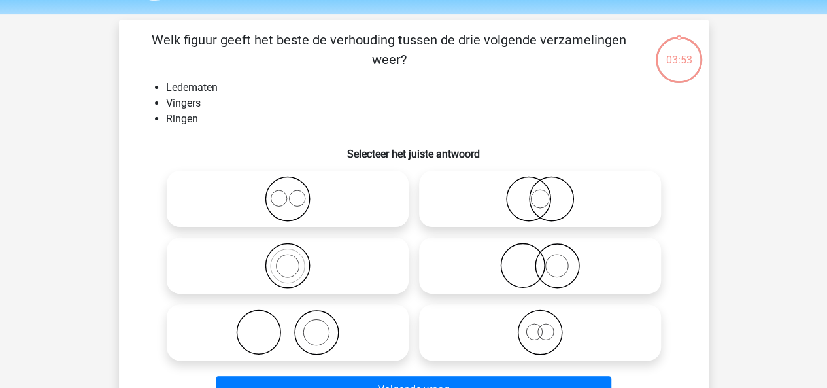
click at [299, 335] on icon at bounding box center [287, 332] width 231 height 46
click at [296, 326] on input "radio" at bounding box center [292, 321] width 8 height 8
radio input "true"
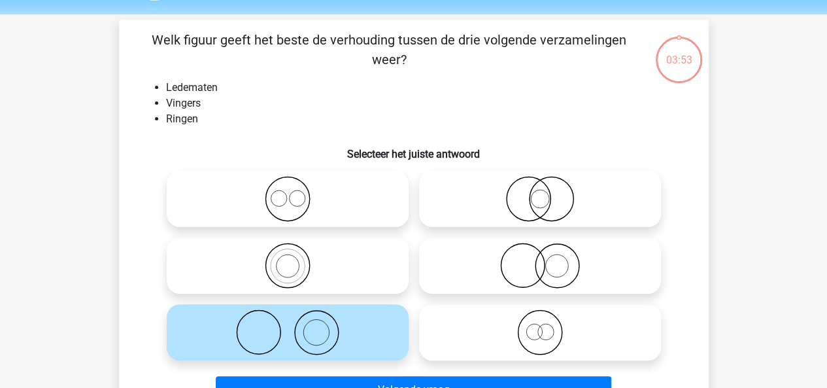
click at [299, 335] on icon at bounding box center [287, 332] width 231 height 46
click at [296, 326] on input "radio" at bounding box center [292, 321] width 8 height 8
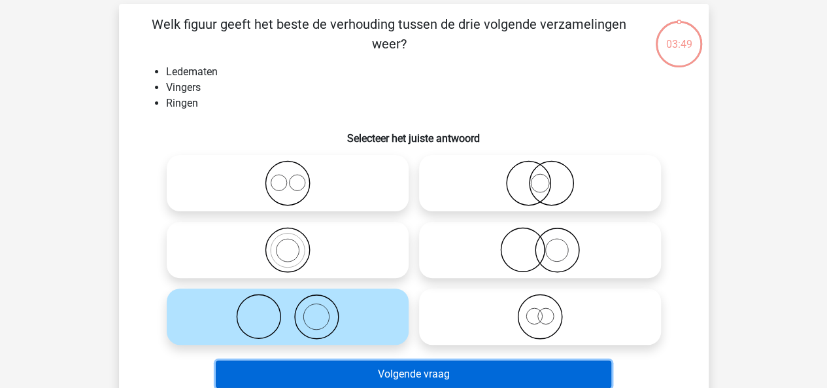
click at [390, 370] on button "Volgende vraag" at bounding box center [414, 373] width 396 height 27
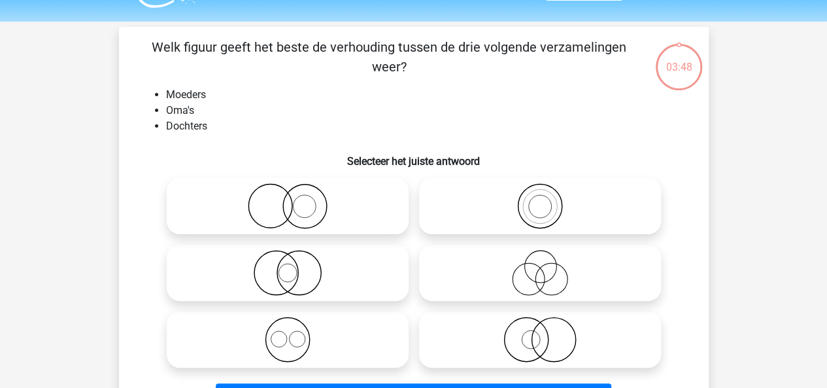
scroll to position [33, 0]
click at [565, 209] on icon at bounding box center [539, 207] width 231 height 46
click at [548, 200] on input "radio" at bounding box center [544, 196] width 8 height 8
radio input "true"
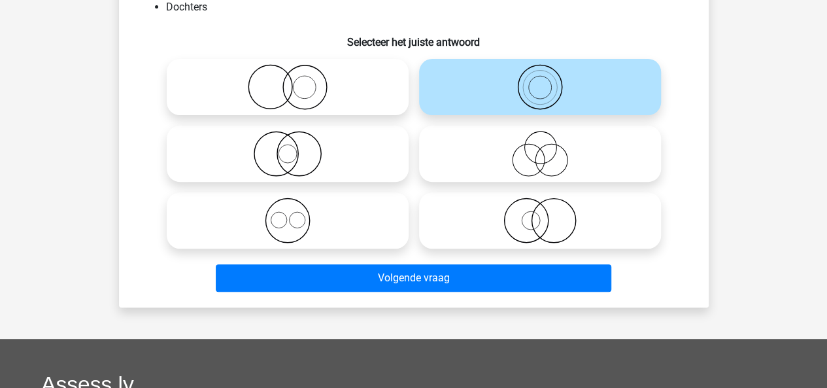
scroll to position [153, 0]
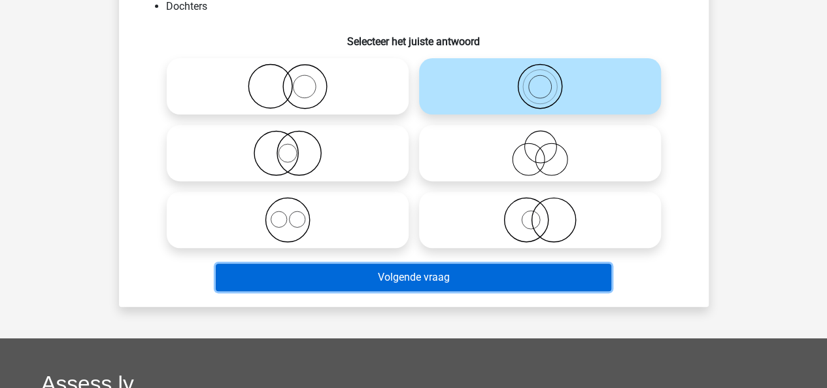
click at [414, 278] on button "Volgende vraag" at bounding box center [414, 276] width 396 height 27
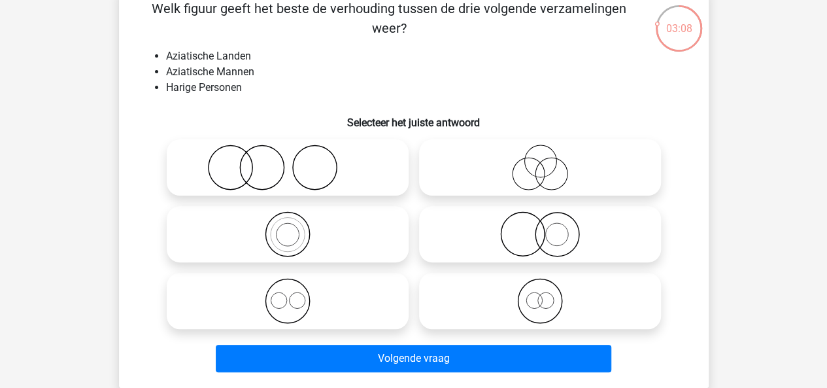
scroll to position [74, 0]
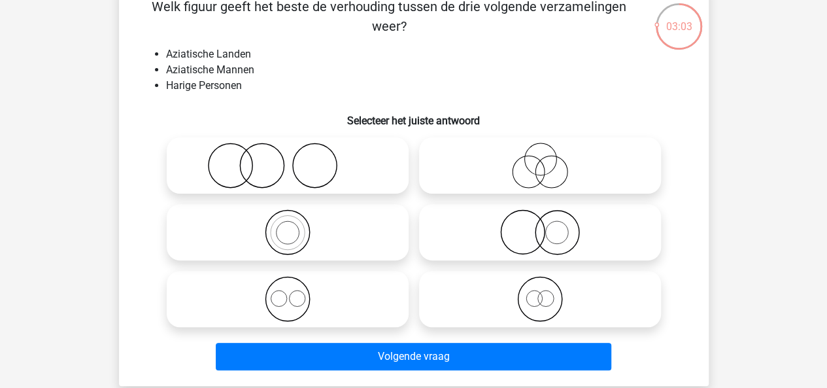
click at [289, 154] on input "radio" at bounding box center [292, 154] width 8 height 8
radio input "true"
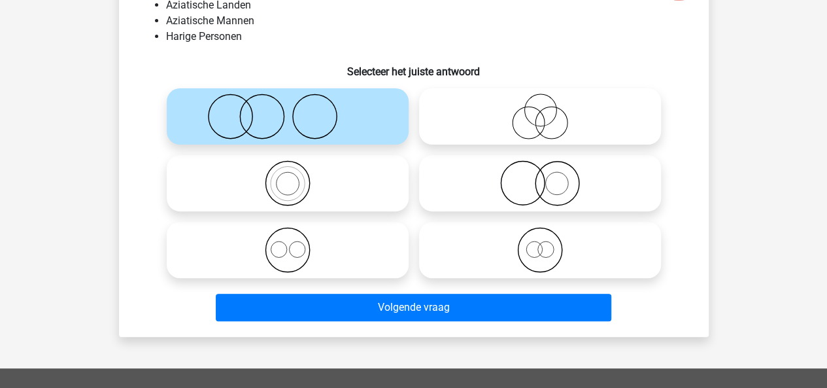
scroll to position [124, 0]
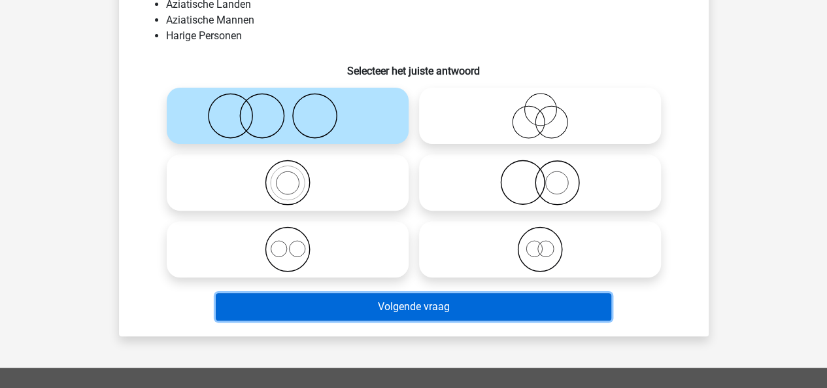
click at [449, 318] on button "Volgende vraag" at bounding box center [414, 306] width 396 height 27
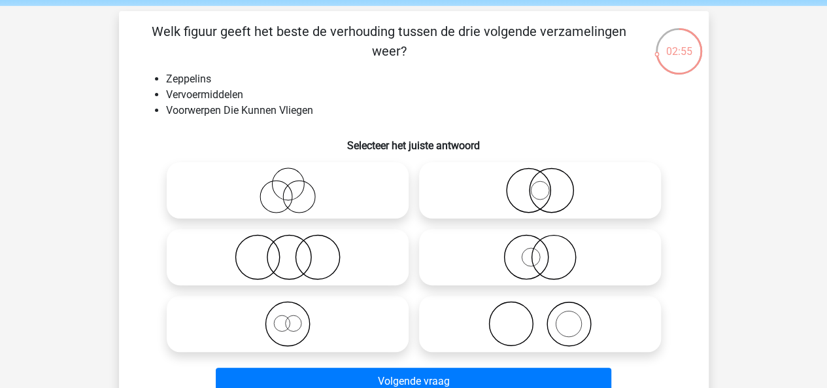
scroll to position [50, 0]
click at [516, 260] on icon at bounding box center [539, 256] width 231 height 46
click at [540, 250] on input "radio" at bounding box center [544, 245] width 8 height 8
radio input "true"
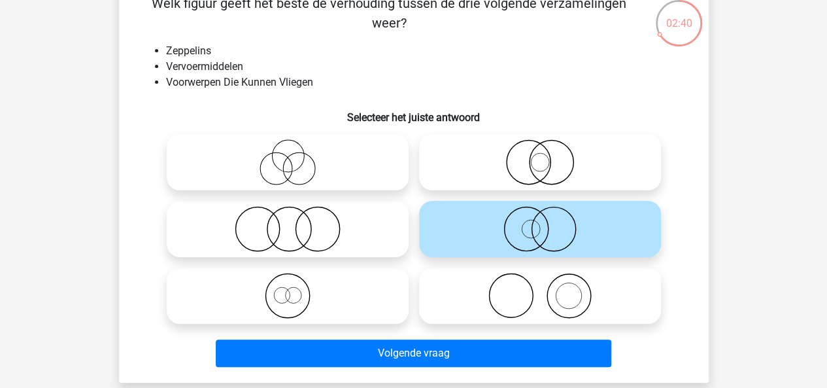
scroll to position [79, 0]
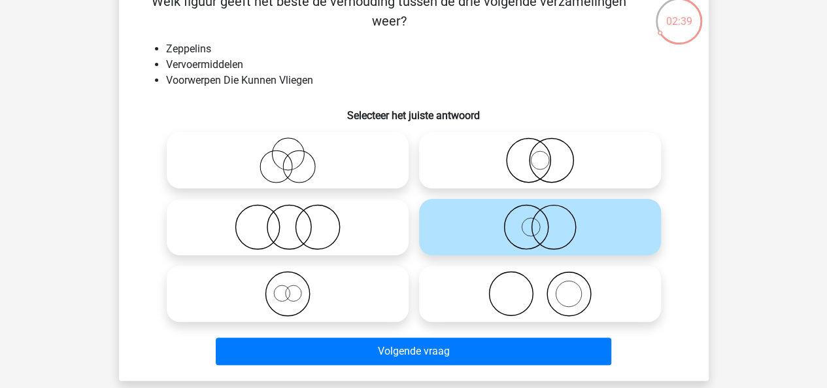
click at [518, 181] on icon at bounding box center [539, 160] width 231 height 46
click at [540, 154] on input "radio" at bounding box center [544, 149] width 8 height 8
radio input "true"
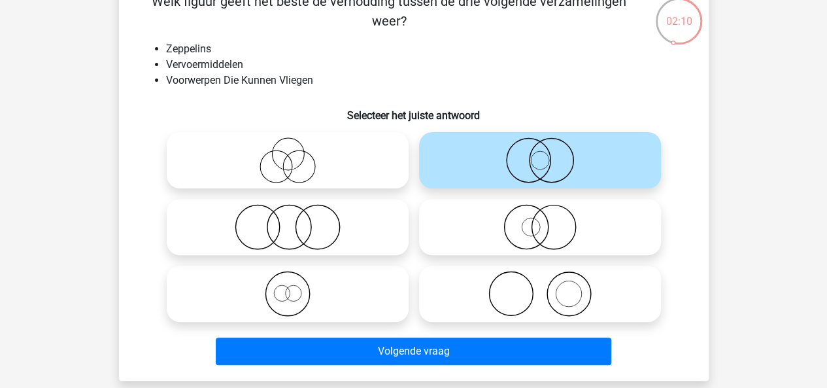
scroll to position [119, 0]
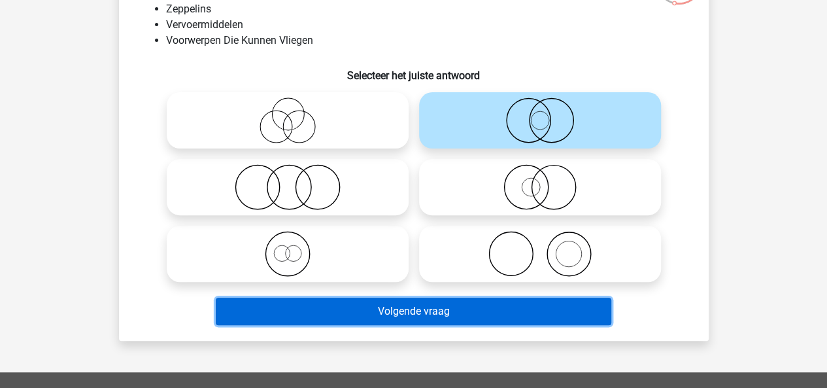
click at [426, 312] on button "Volgende vraag" at bounding box center [414, 310] width 396 height 27
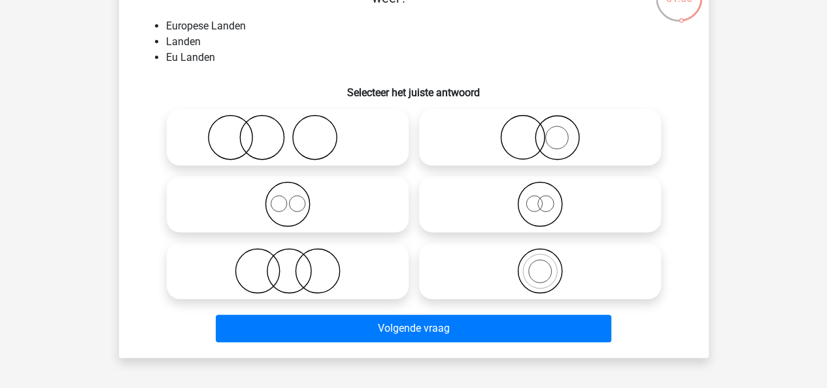
scroll to position [92, 0]
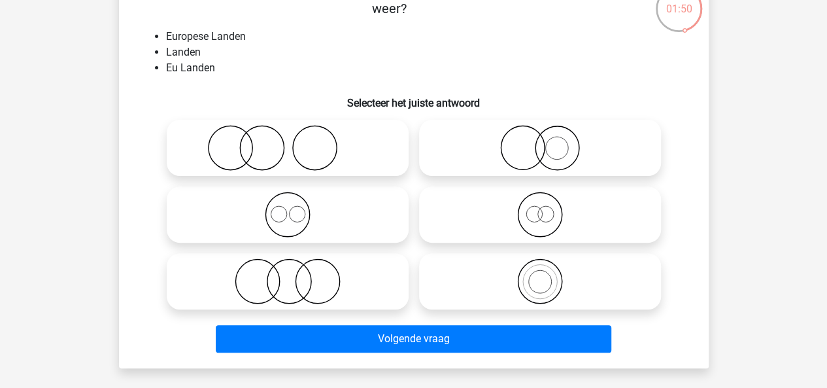
click at [518, 210] on circle at bounding box center [540, 215] width 44 height 44
click at [540, 208] on input "radio" at bounding box center [544, 203] width 8 height 8
radio input "true"
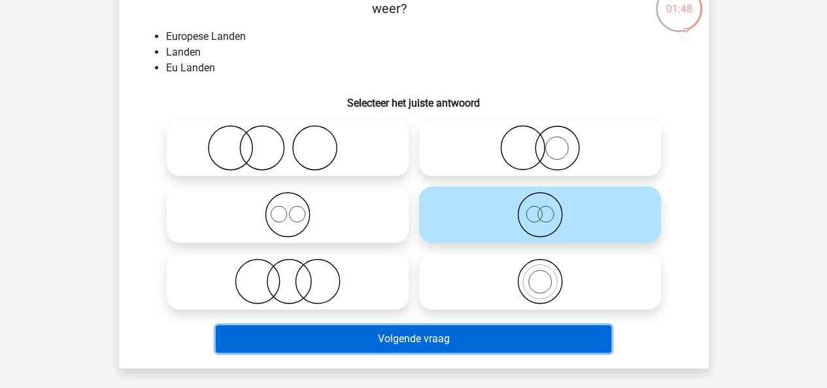
click at [424, 344] on button "Volgende vraag" at bounding box center [414, 338] width 396 height 27
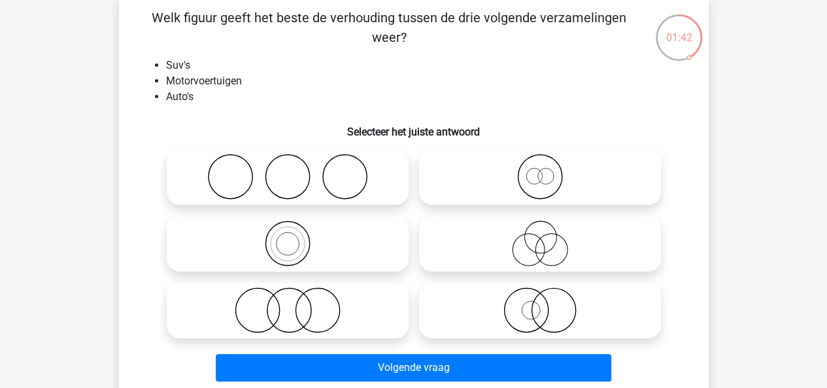
scroll to position [72, 0]
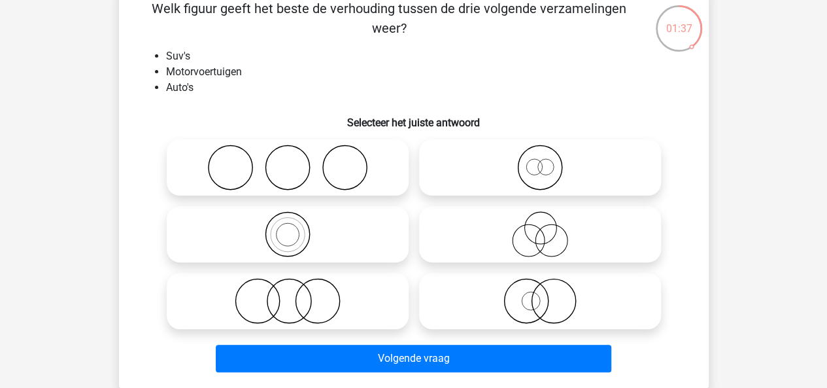
click at [478, 231] on icon at bounding box center [539, 234] width 231 height 46
click at [540, 228] on input "radio" at bounding box center [544, 223] width 8 height 8
radio input "true"
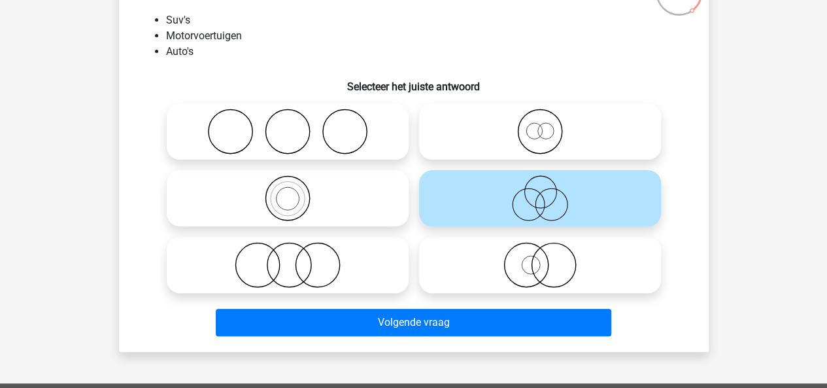
scroll to position [109, 0]
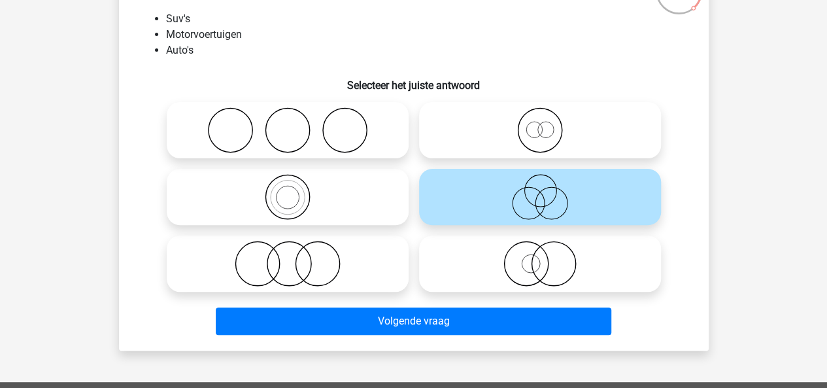
click at [499, 263] on icon at bounding box center [539, 264] width 231 height 46
click at [540, 257] on input "radio" at bounding box center [544, 252] width 8 height 8
radio input "true"
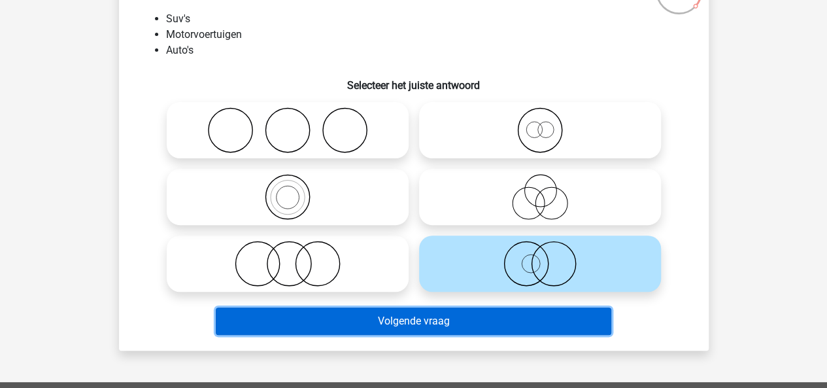
click at [425, 320] on button "Volgende vraag" at bounding box center [414, 320] width 396 height 27
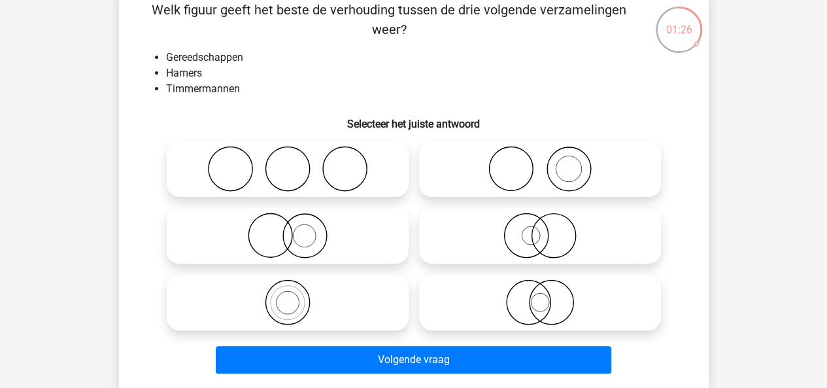
scroll to position [75, 0]
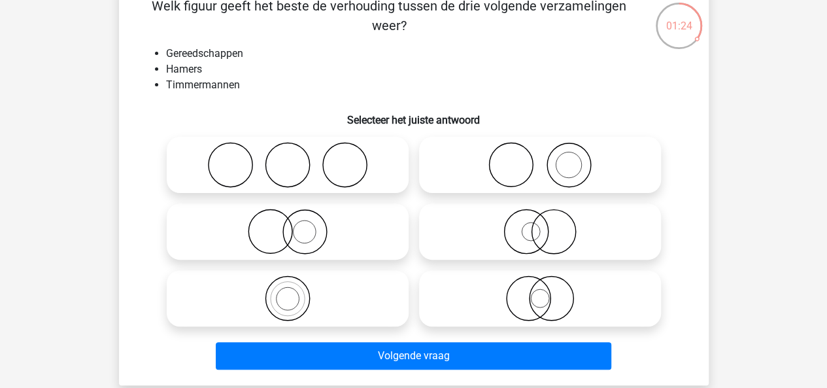
click at [517, 159] on icon at bounding box center [539, 165] width 231 height 46
click at [540, 158] on input "radio" at bounding box center [544, 154] width 8 height 8
radio input "true"
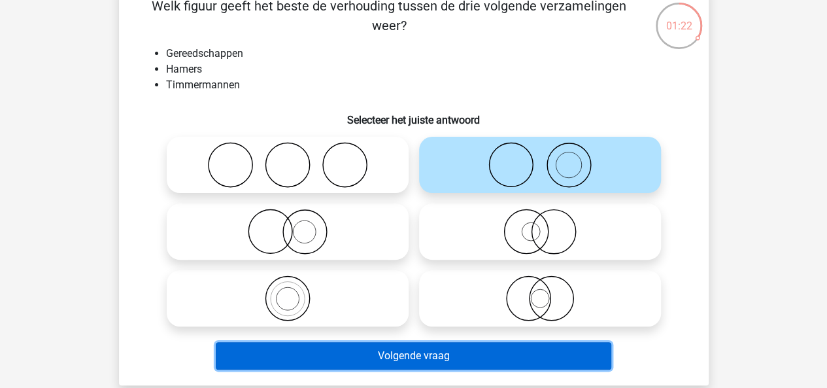
click at [482, 348] on button "Volgende vraag" at bounding box center [414, 355] width 396 height 27
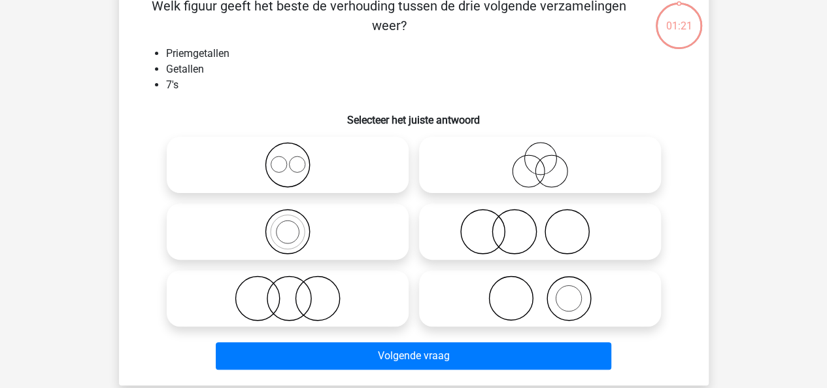
scroll to position [60, 0]
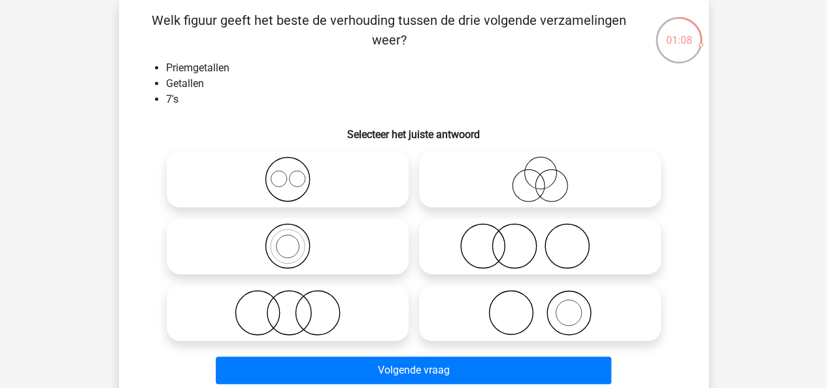
click at [310, 240] on icon at bounding box center [287, 246] width 231 height 46
click at [296, 239] on input "radio" at bounding box center [292, 235] width 8 height 8
radio input "true"
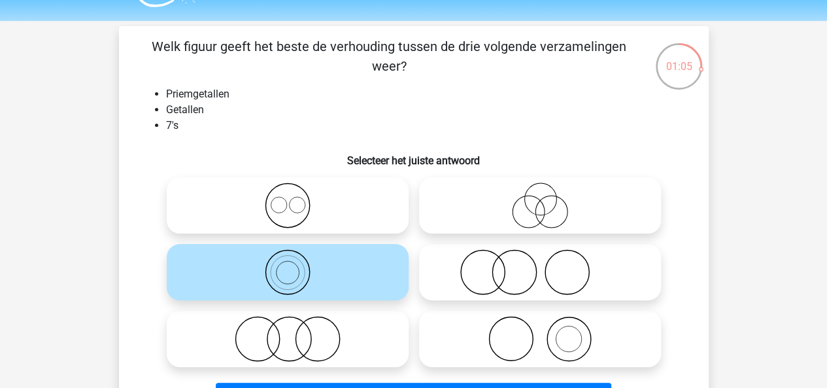
scroll to position [0, 0]
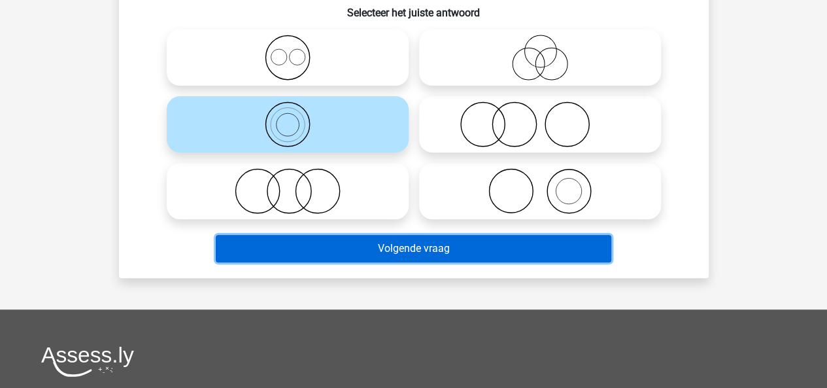
click at [498, 256] on button "Volgende vraag" at bounding box center [414, 248] width 396 height 27
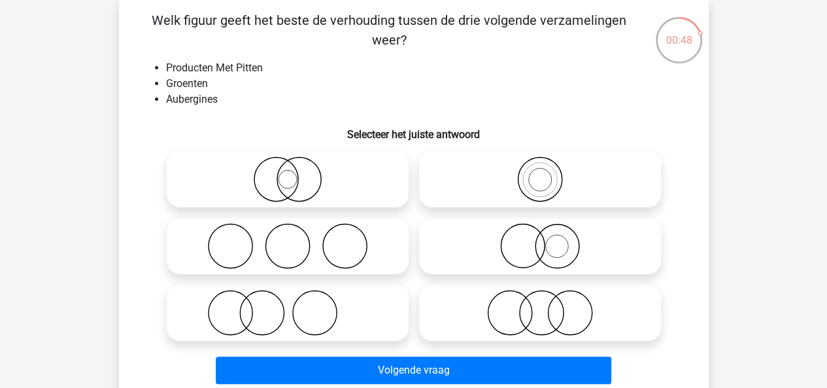
scroll to position [97, 0]
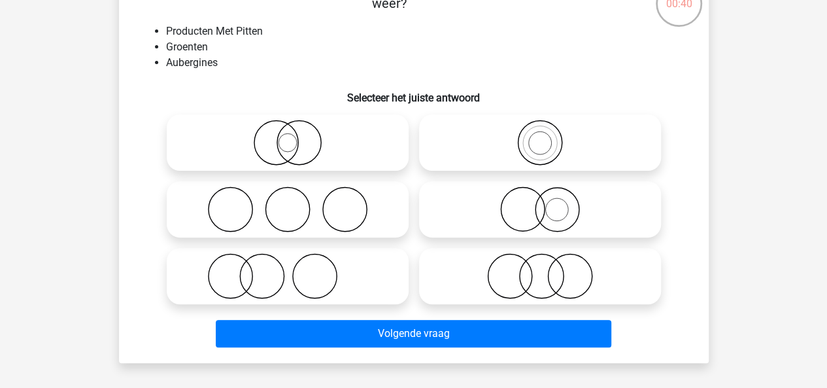
click at [275, 135] on icon at bounding box center [287, 143] width 231 height 46
click at [288, 135] on input "radio" at bounding box center [292, 131] width 8 height 8
radio input "true"
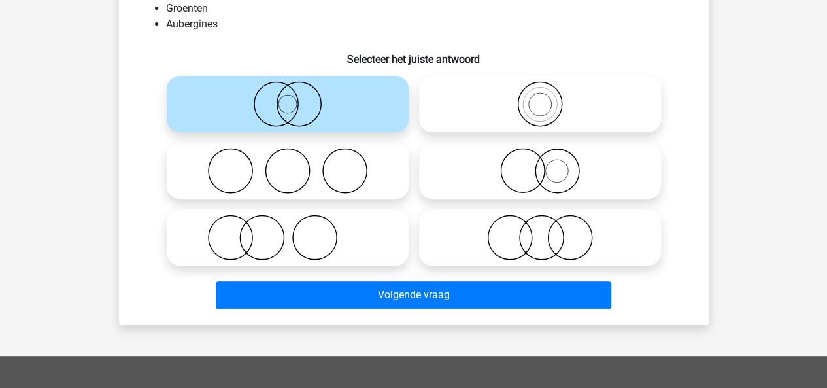
scroll to position [136, 0]
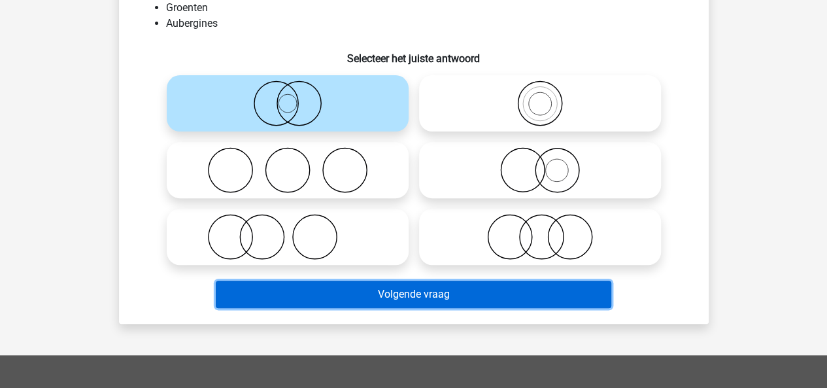
click at [435, 298] on button "Volgende vraag" at bounding box center [414, 293] width 396 height 27
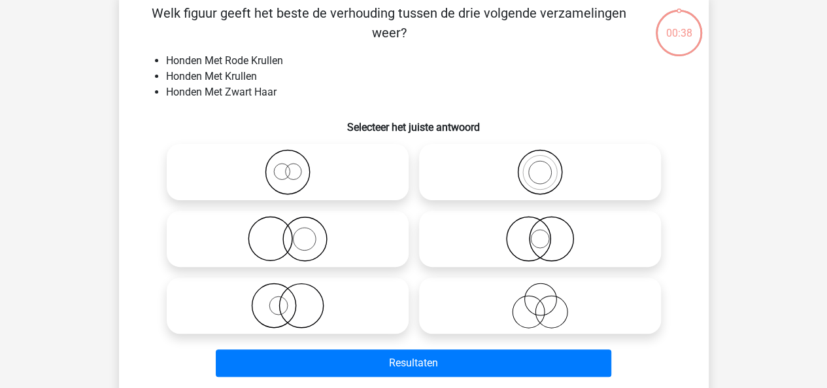
scroll to position [69, 0]
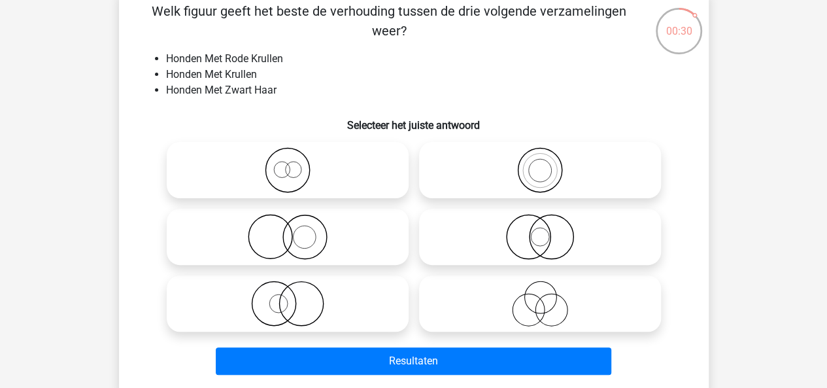
click at [289, 223] on input "radio" at bounding box center [292, 226] width 8 height 8
radio input "true"
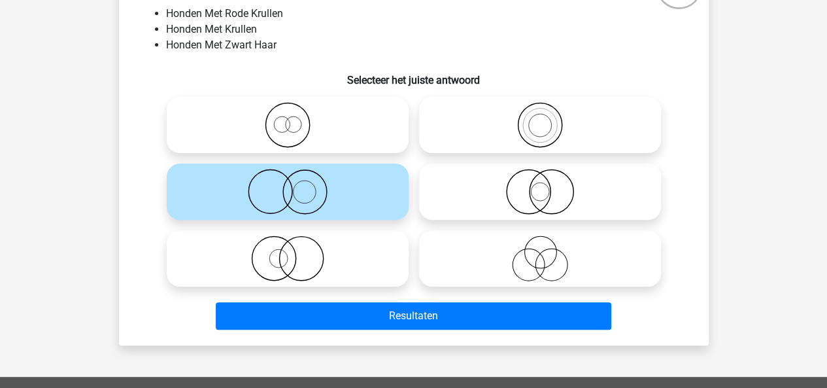
scroll to position [115, 0]
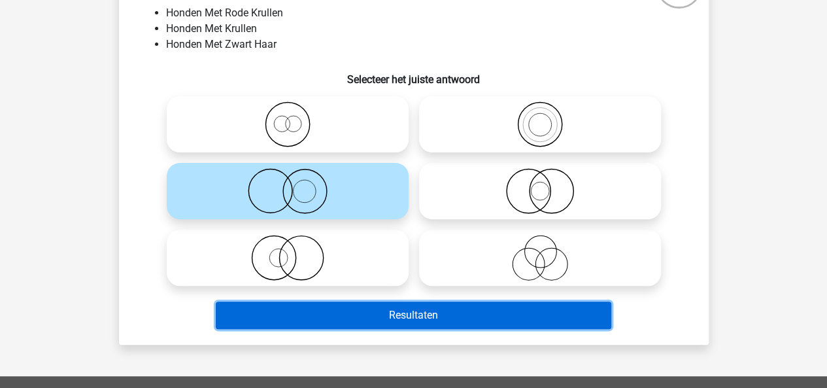
click at [388, 314] on button "Resultaten" at bounding box center [414, 314] width 396 height 27
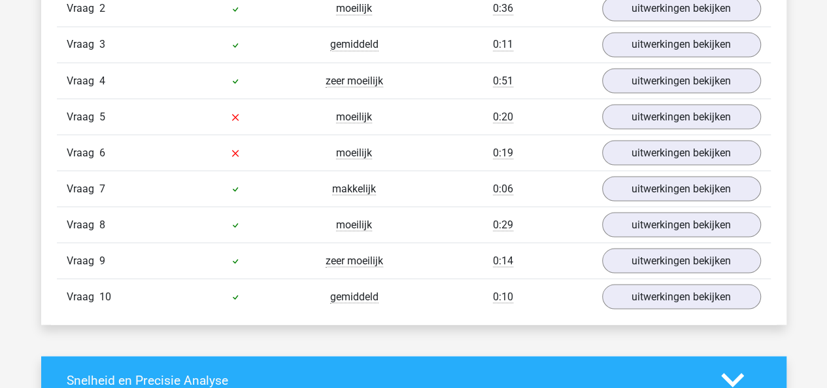
scroll to position [1171, 0]
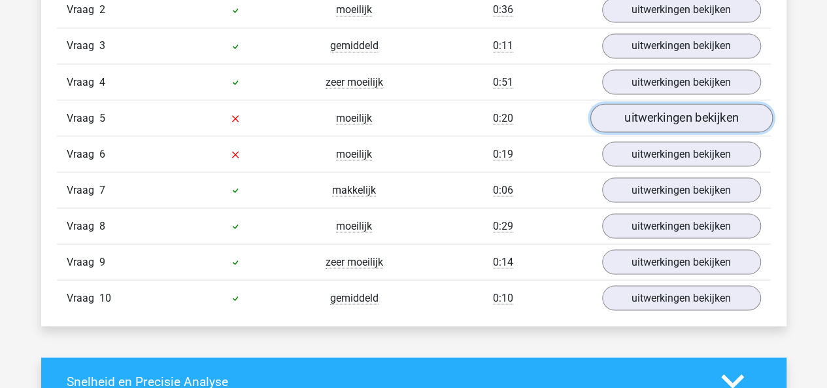
click at [622, 121] on link "uitwerkingen bekijken" at bounding box center [681, 118] width 182 height 29
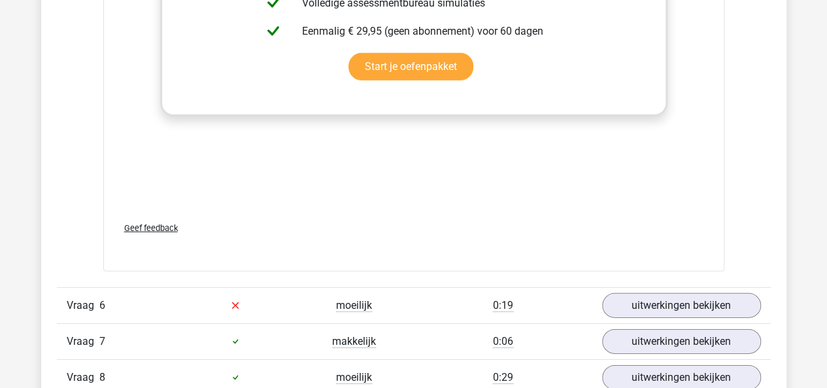
scroll to position [1872, 0]
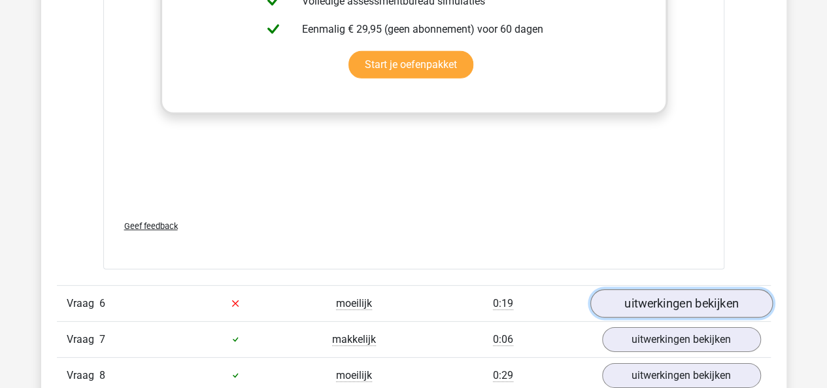
click at [655, 289] on link "uitwerkingen bekijken" at bounding box center [681, 303] width 182 height 29
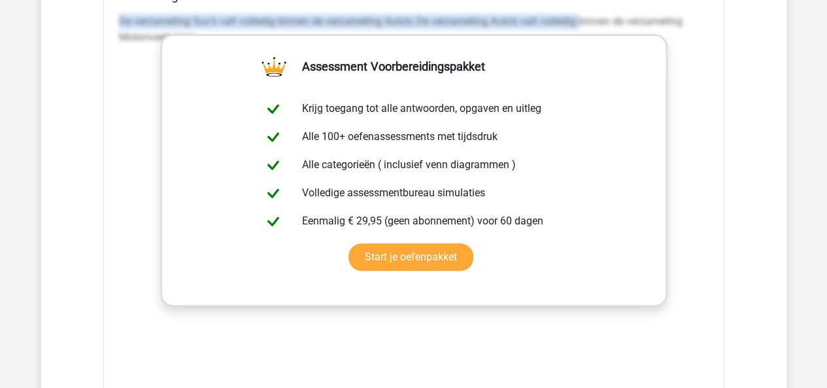
scroll to position [2561, 0]
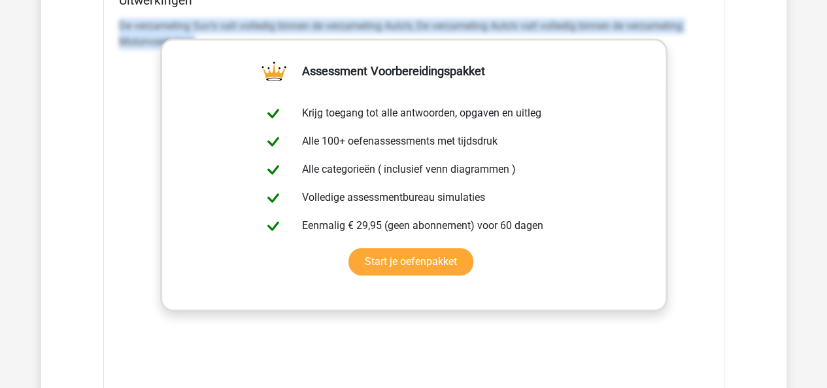
drag, startPoint x: 113, startPoint y: 12, endPoint x: 702, endPoint y: 39, distance: 589.6
click at [702, 39] on div "Uitwerkingen De verzameling Suv's valt volledig binnen de verzameling Auto's; D…" at bounding box center [414, 199] width 600 height 413
copy p "De verzameling Suv's valt volledig binnen de verzameling Auto's; De verzameling…"
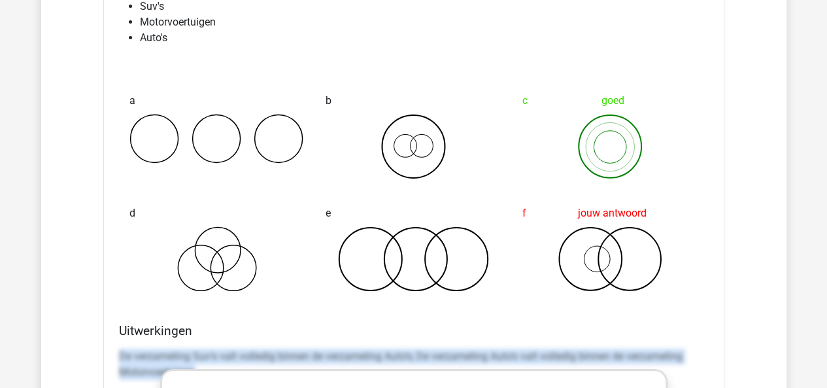
scroll to position [2247, 0]
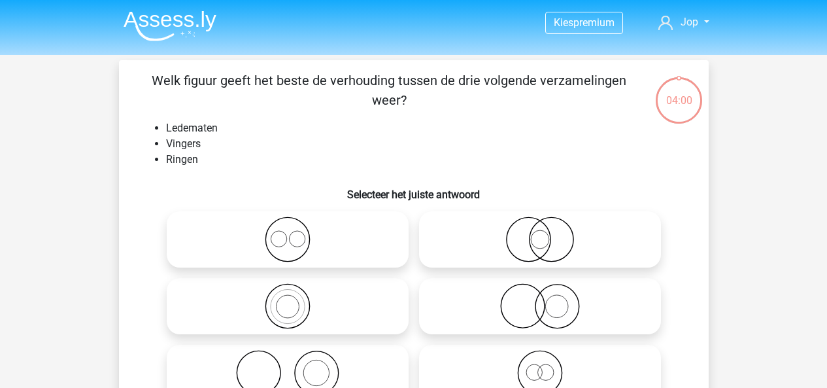
scroll to position [115, 0]
